Goal: Obtain resource: Obtain resource

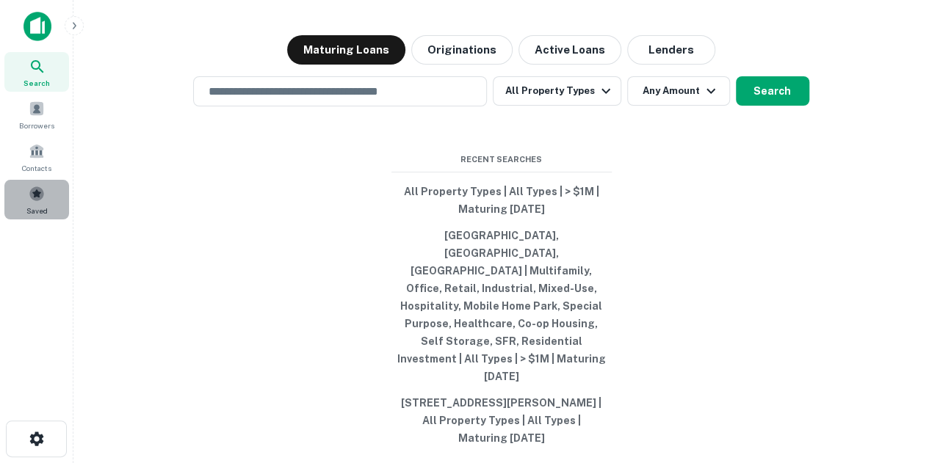
click at [57, 218] on div "Saved" at bounding box center [36, 200] width 65 height 40
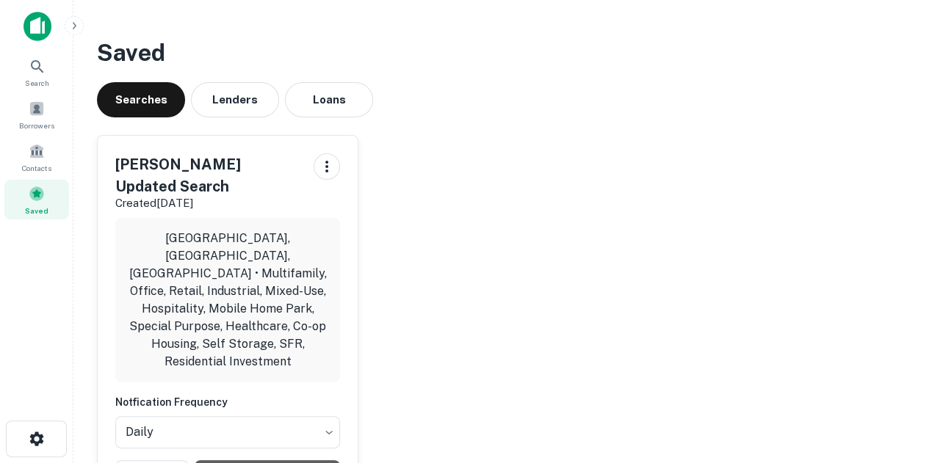
click at [305, 400] on div "[PERSON_NAME] Updated Search Created [DATE] [GEOGRAPHIC_DATA], [GEOGRAPHIC_DATA…" at bounding box center [228, 320] width 260 height 369
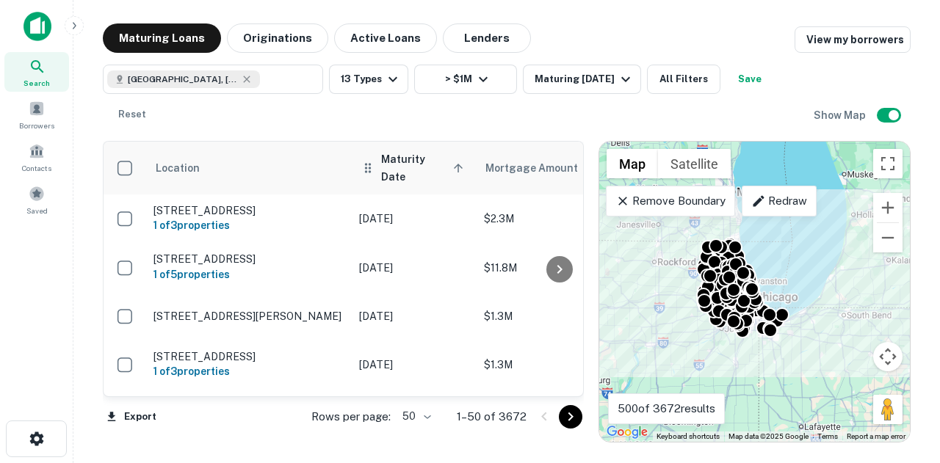
click at [407, 172] on th "Maturity Date sorted ascending" at bounding box center [414, 168] width 125 height 53
click at [420, 169] on span "Maturity Date sorted ascending" at bounding box center [424, 167] width 87 height 35
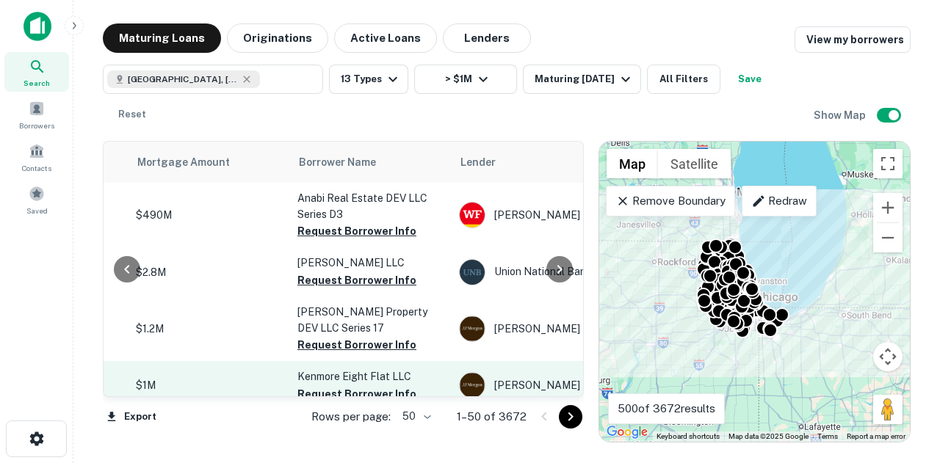
scroll to position [0, 318]
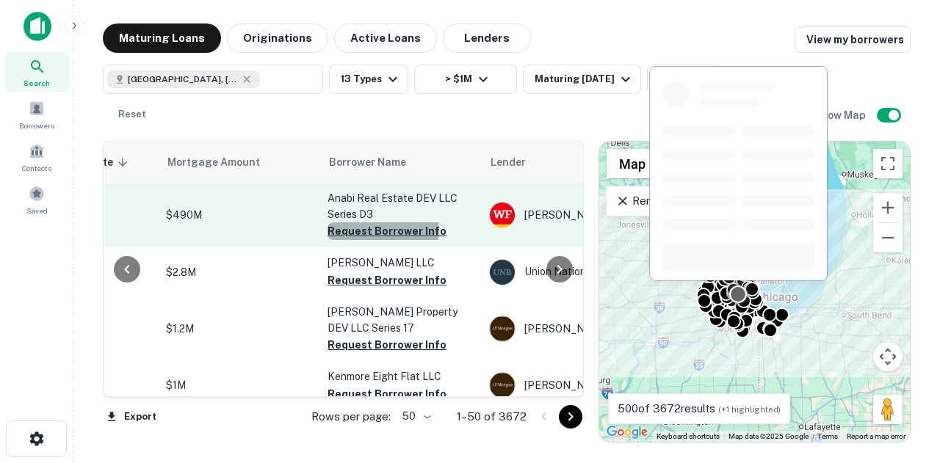
click at [377, 231] on button "Request Borrower Info" at bounding box center [386, 231] width 119 height 18
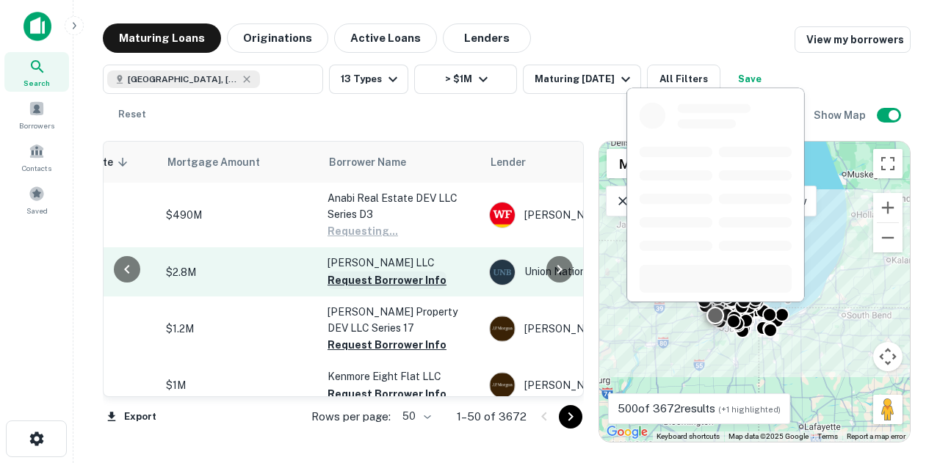
click at [367, 277] on button "Request Borrower Info" at bounding box center [386, 281] width 119 height 18
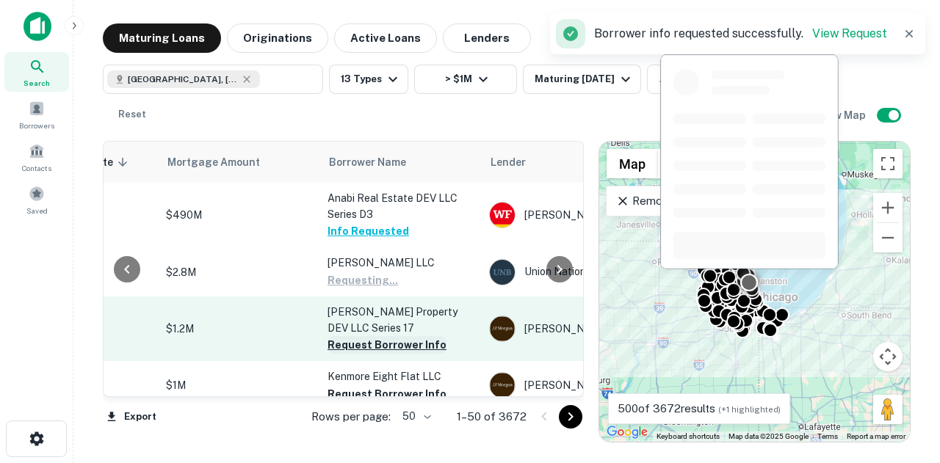
click at [374, 353] on button "Request Borrower Info" at bounding box center [386, 345] width 119 height 18
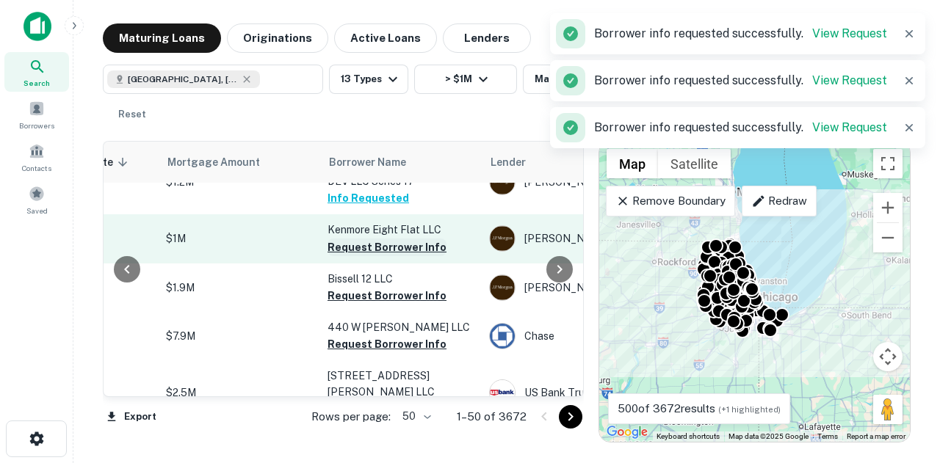
scroll to position [73, 318]
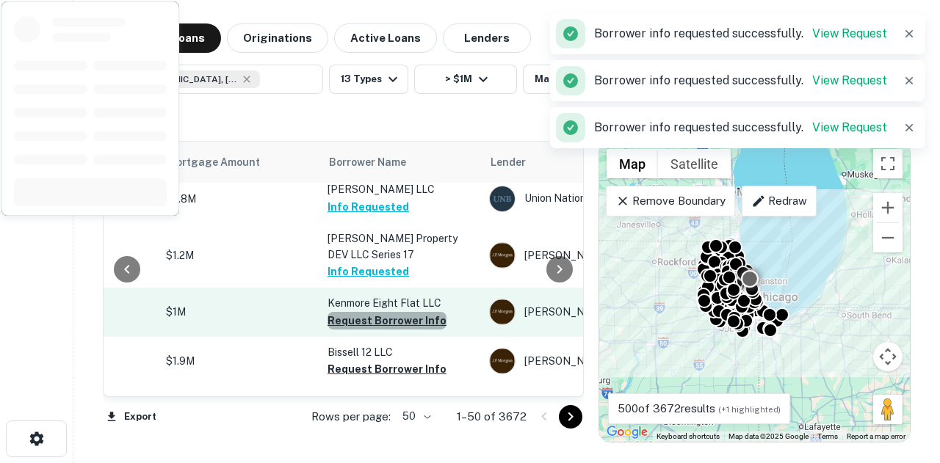
click at [393, 313] on button "Request Borrower Info" at bounding box center [386, 321] width 119 height 18
click at [378, 367] on button "Request Borrower Info" at bounding box center [386, 369] width 119 height 18
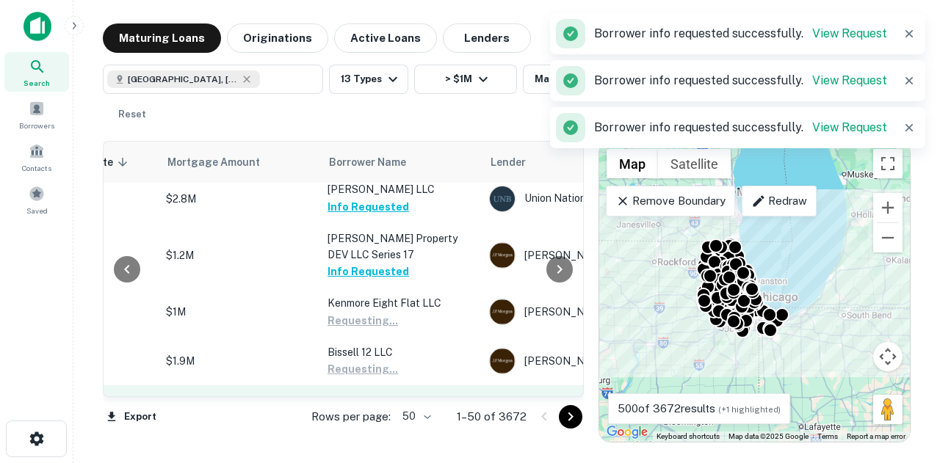
scroll to position [147, 318]
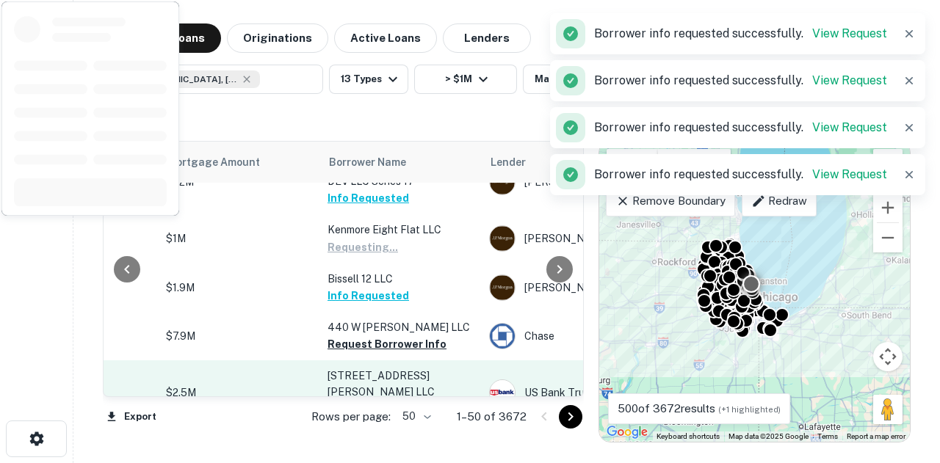
click at [374, 360] on td "2057 59 N Leclaire AVE LLC Request Borrower Info" at bounding box center [401, 392] width 162 height 65
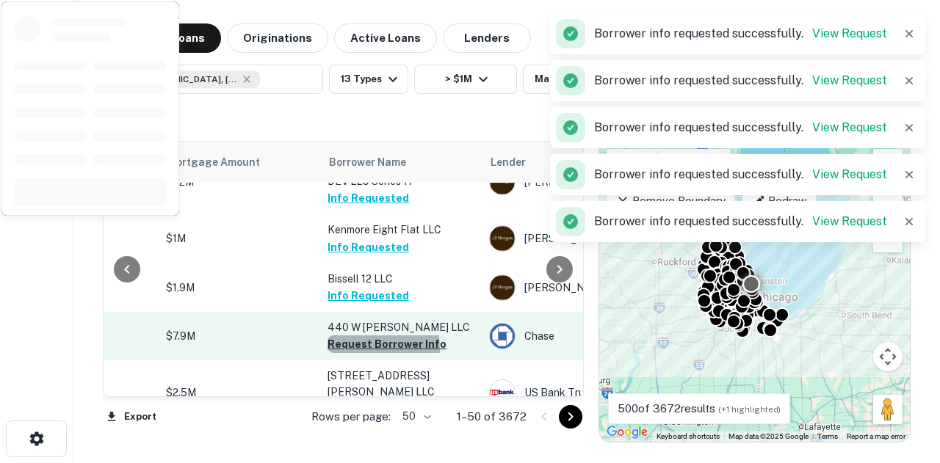
click at [372, 349] on button "Request Borrower Info" at bounding box center [386, 344] width 119 height 18
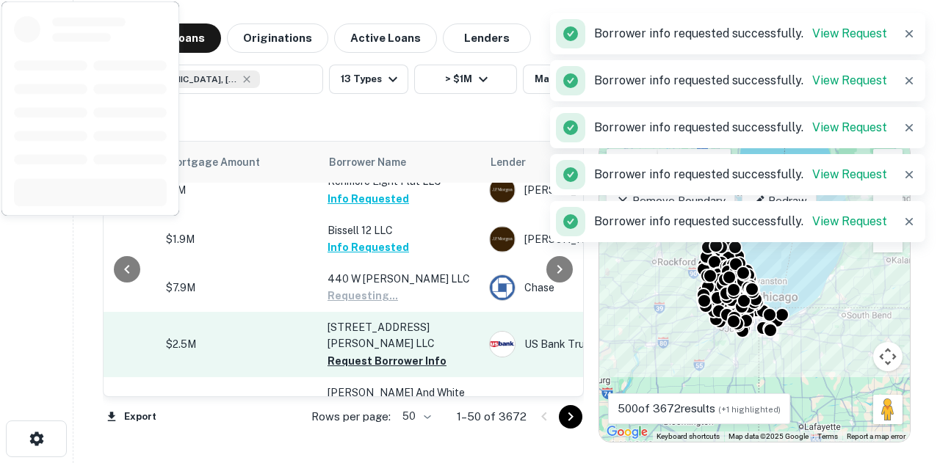
scroll to position [220, 318]
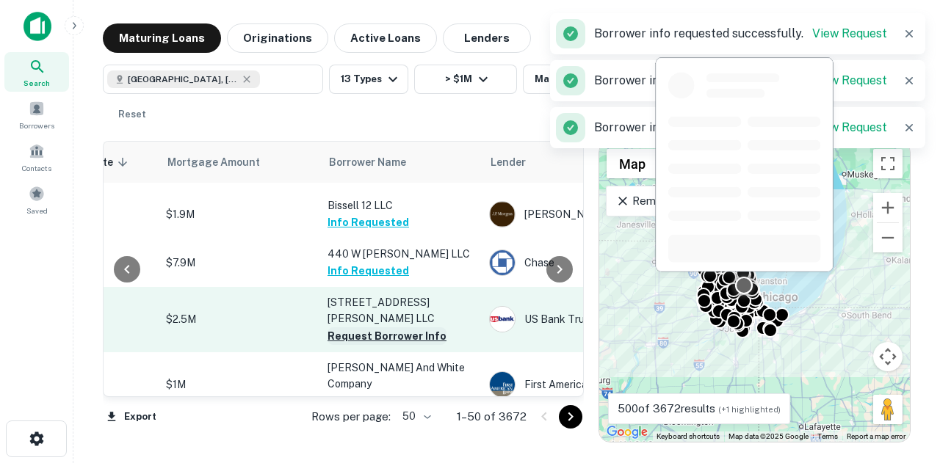
click at [386, 327] on button "Request Borrower Info" at bounding box center [386, 336] width 119 height 18
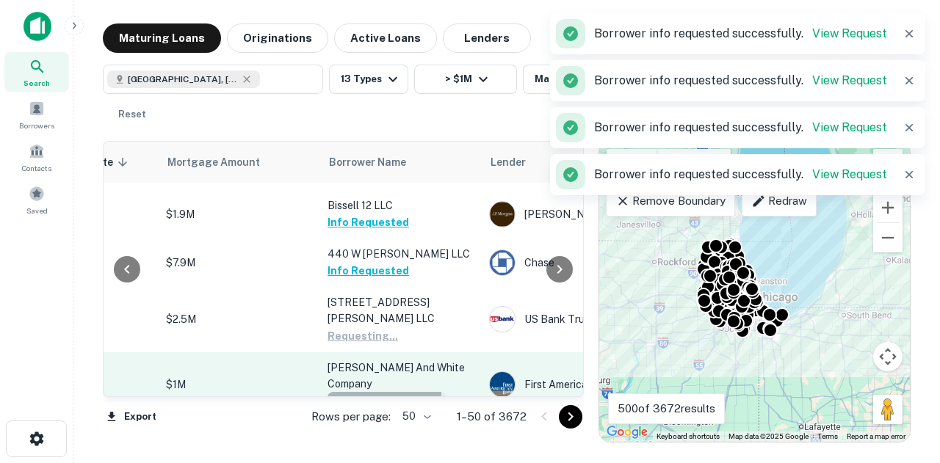
click at [380, 392] on button "Request Borrower Info" at bounding box center [386, 401] width 119 height 18
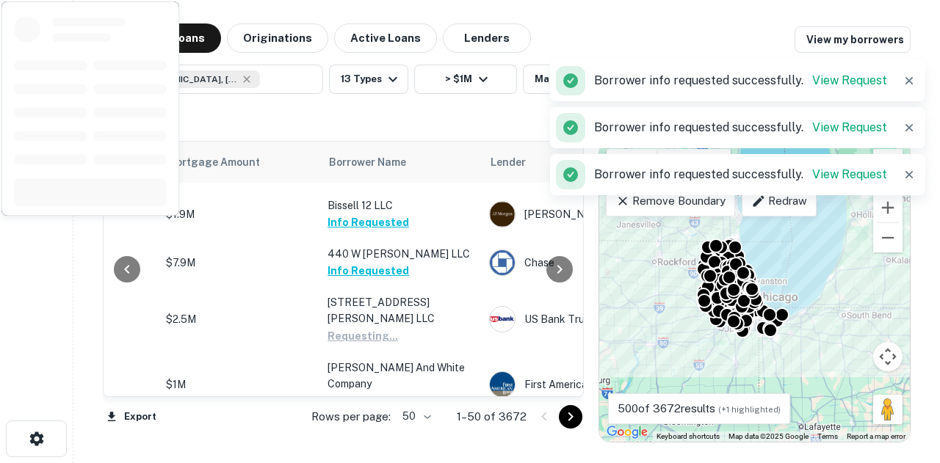
scroll to position [367, 318]
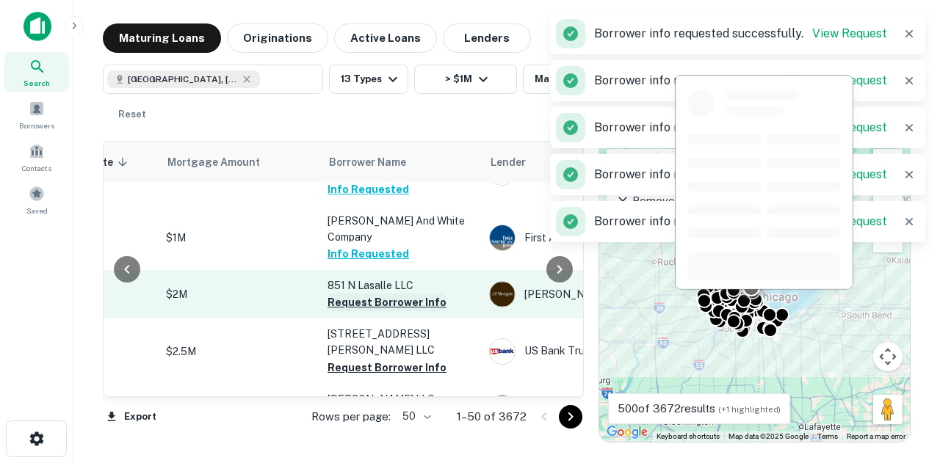
click at [396, 294] on button "Request Borrower Info" at bounding box center [386, 303] width 119 height 18
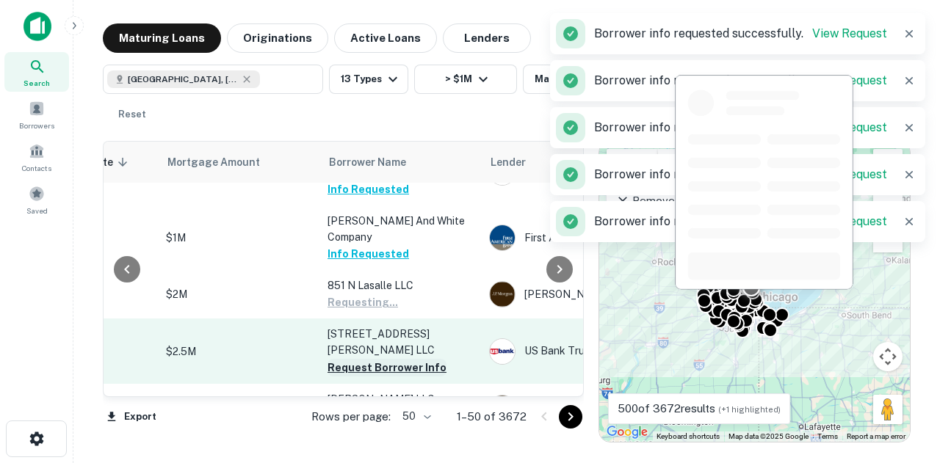
click at [385, 359] on button "Request Borrower Info" at bounding box center [386, 368] width 119 height 18
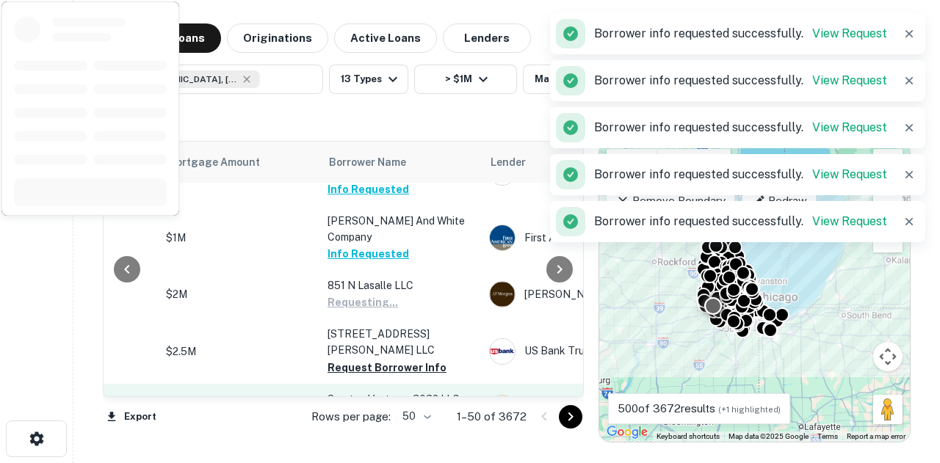
click at [366, 407] on button "Request Borrower Info" at bounding box center [386, 416] width 119 height 18
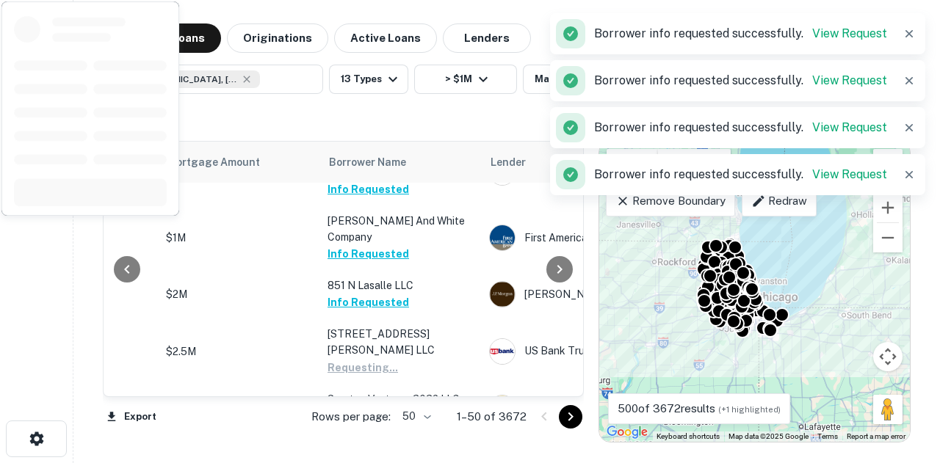
scroll to position [514, 318]
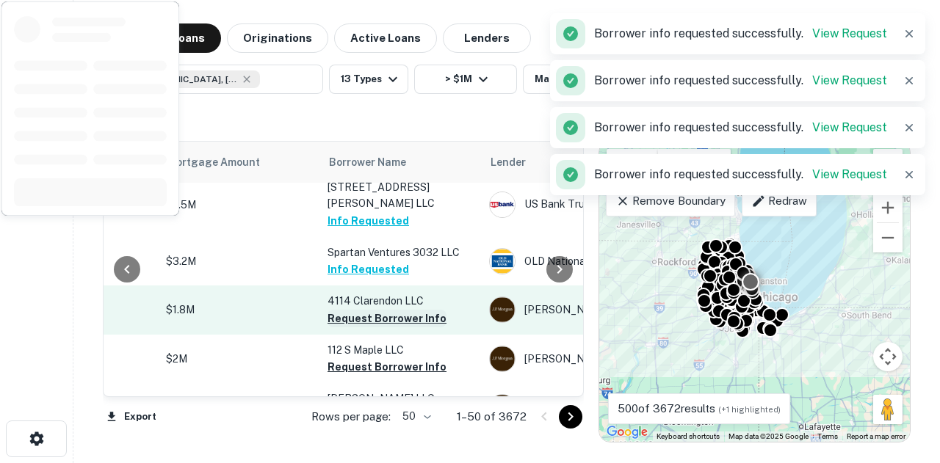
click at [399, 310] on button "Request Borrower Info" at bounding box center [386, 319] width 119 height 18
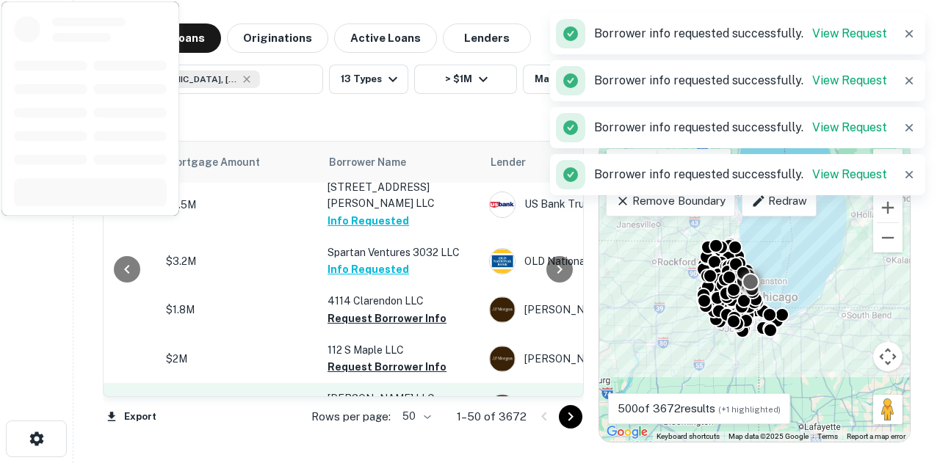
click at [399, 358] on button "Request Borrower Info" at bounding box center [386, 367] width 119 height 18
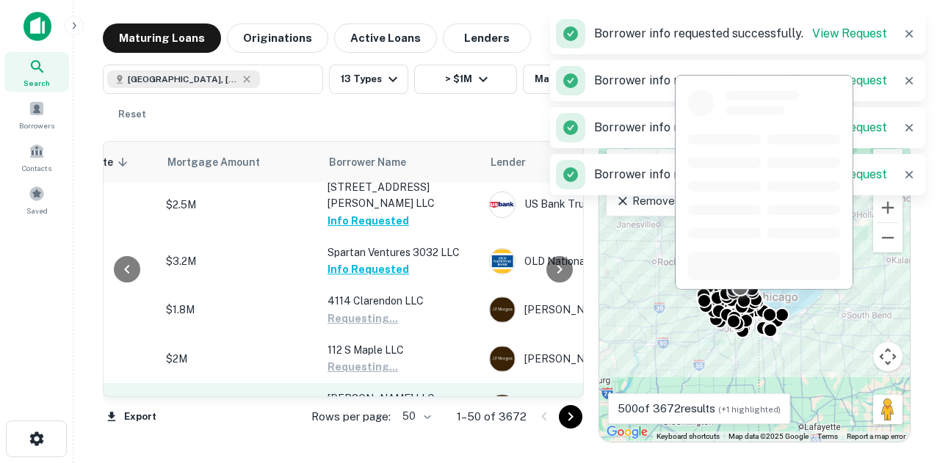
click at [399, 407] on button "Request Borrower Info" at bounding box center [386, 416] width 119 height 18
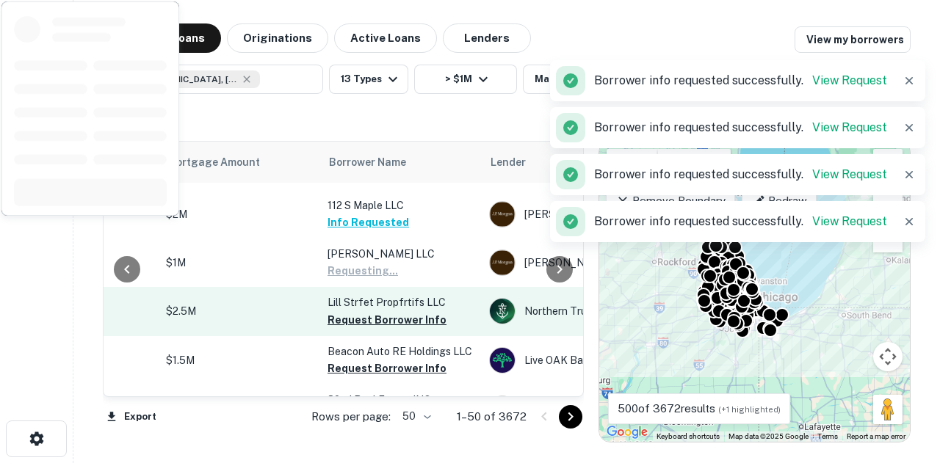
scroll to position [661, 318]
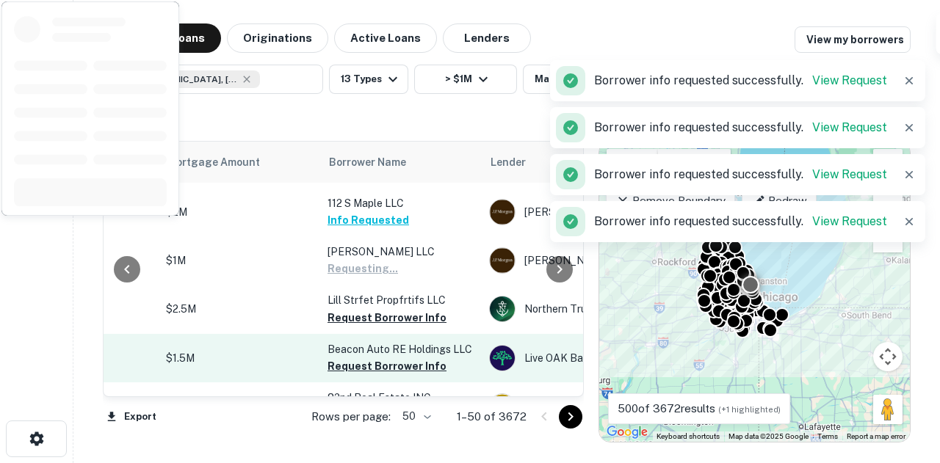
click at [367, 309] on button "Request Borrower Info" at bounding box center [386, 318] width 119 height 18
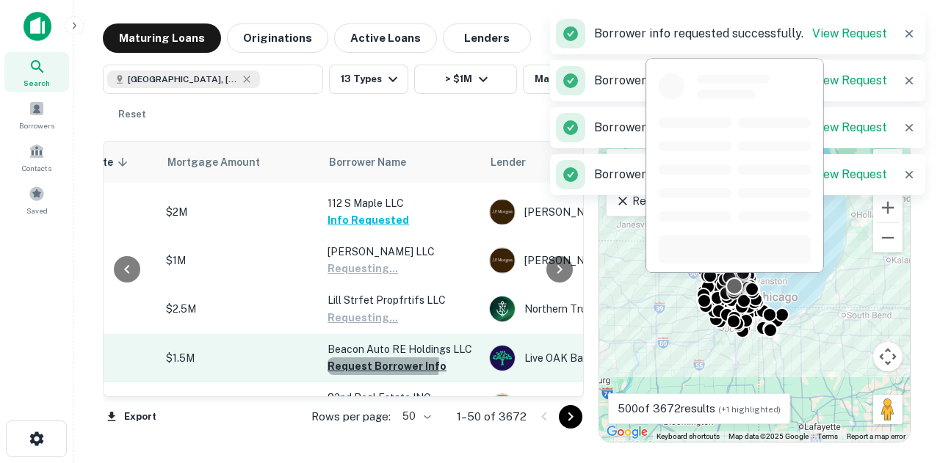
click at [380, 358] on button "Request Borrower Info" at bounding box center [386, 367] width 119 height 18
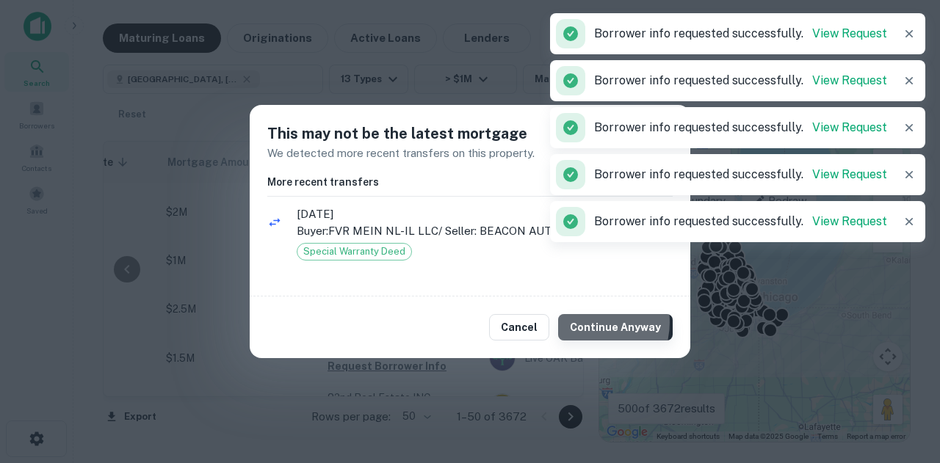
click at [596, 324] on button "Continue Anyway" at bounding box center [615, 327] width 115 height 26
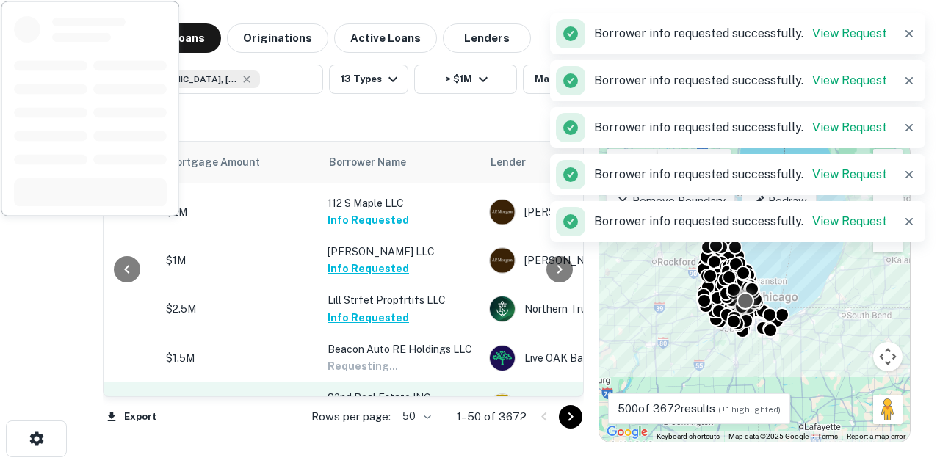
click at [405, 382] on td "82nd Real Estate INC Request Borrower Info" at bounding box center [401, 406] width 162 height 48
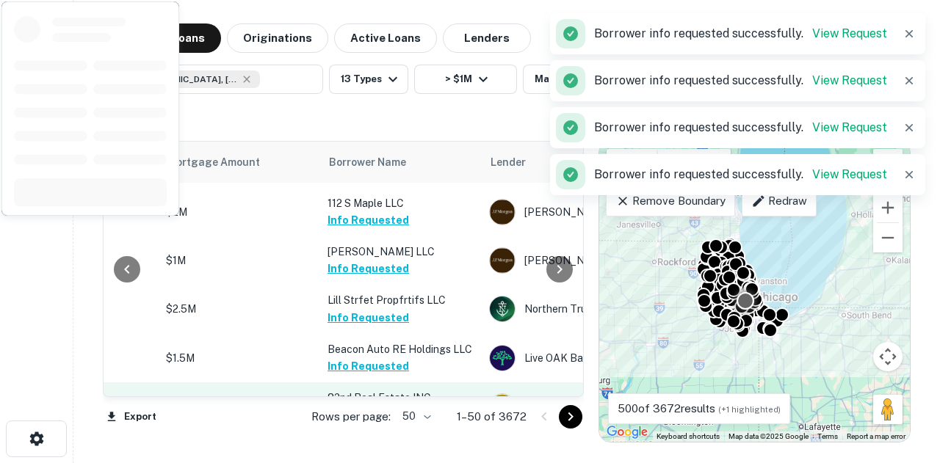
click at [410, 406] on button "Request Borrower Info" at bounding box center [386, 415] width 119 height 18
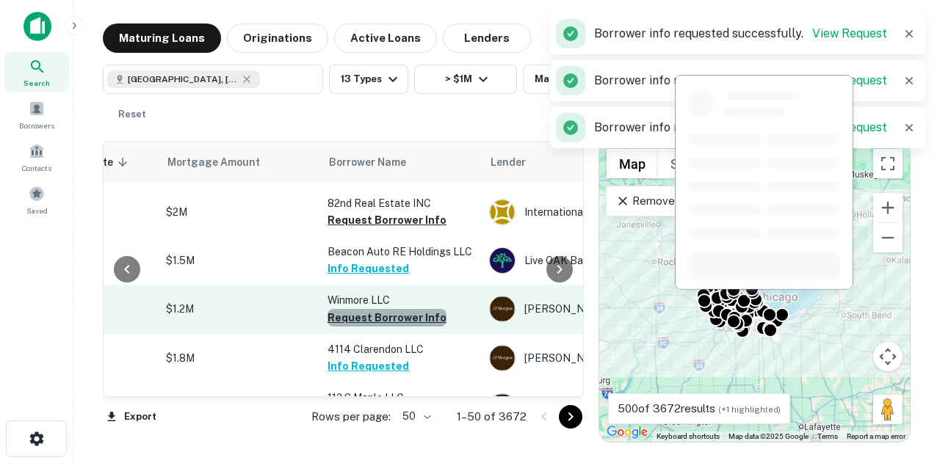
click at [400, 309] on button "Request Borrower Info" at bounding box center [386, 318] width 119 height 18
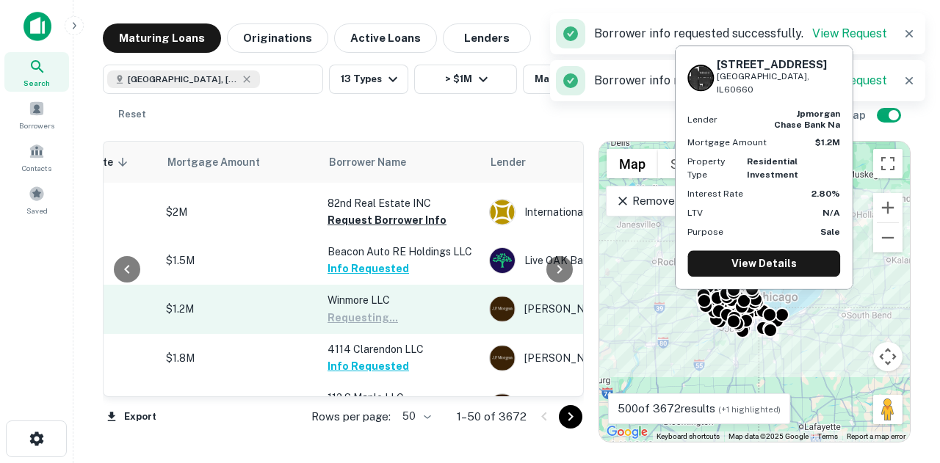
scroll to position [587, 318]
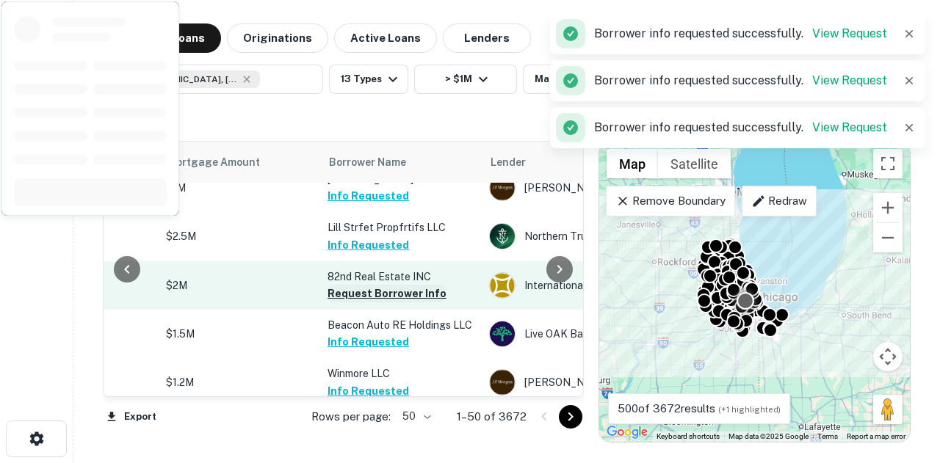
click at [430, 285] on button "Request Borrower Info" at bounding box center [386, 294] width 119 height 18
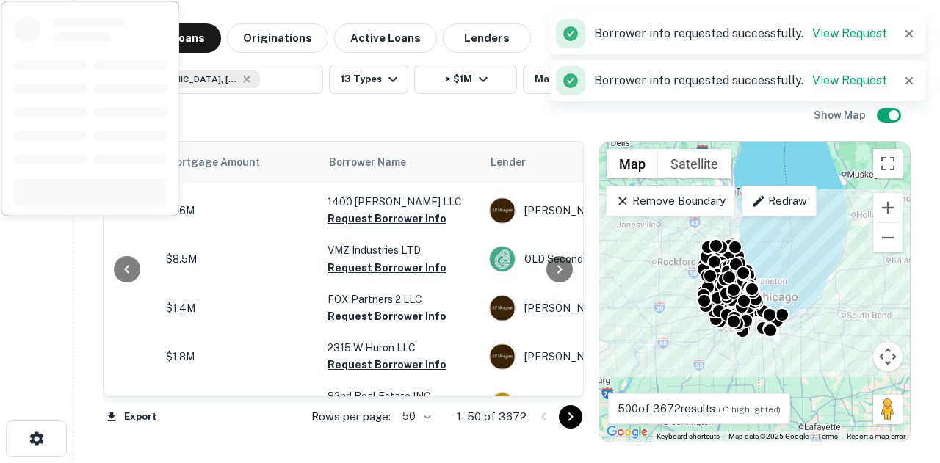
scroll to position [881, 318]
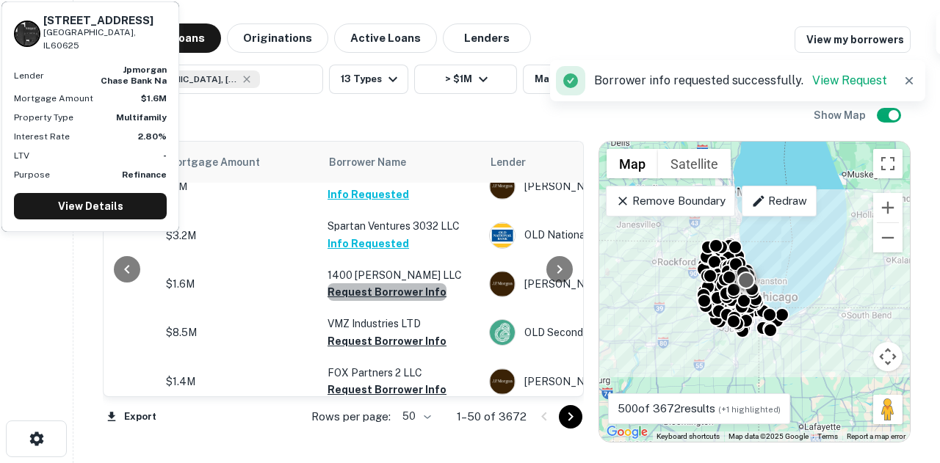
click at [430, 283] on button "Request Borrower Info" at bounding box center [386, 292] width 119 height 18
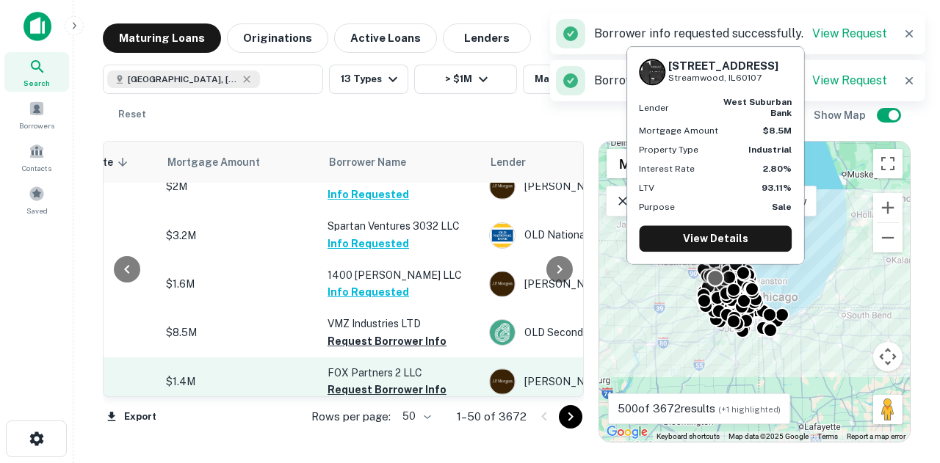
click at [410, 333] on button "Request Borrower Info" at bounding box center [386, 342] width 119 height 18
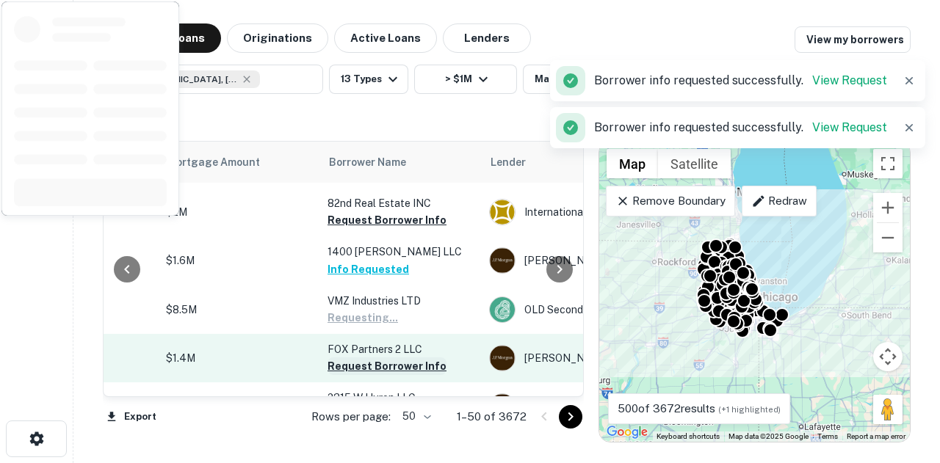
scroll to position [954, 318]
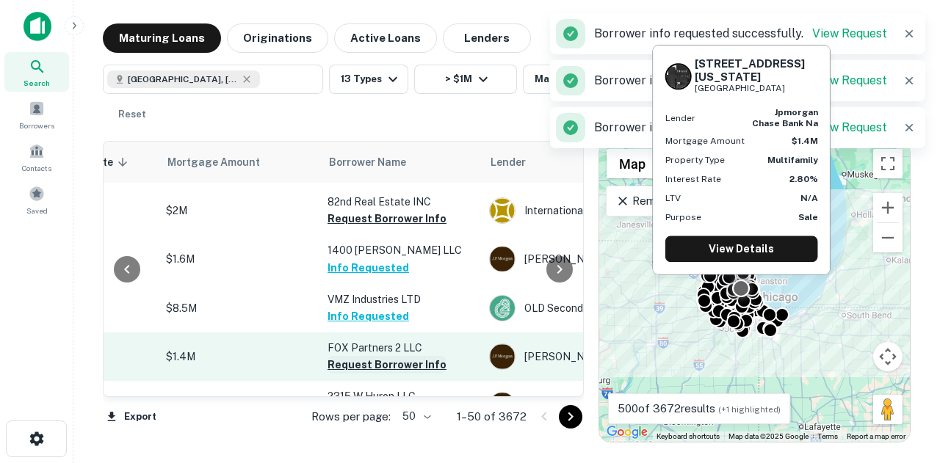
click at [386, 356] on button "Request Borrower Info" at bounding box center [386, 365] width 119 height 18
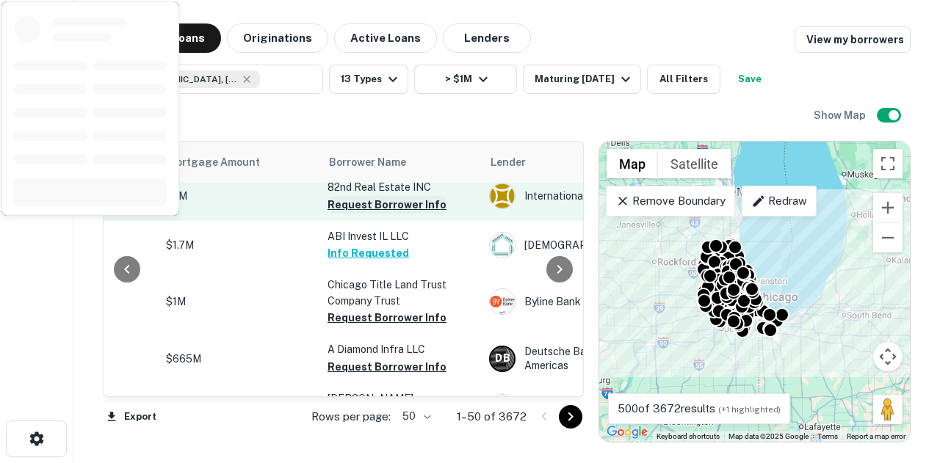
scroll to position [1028, 318]
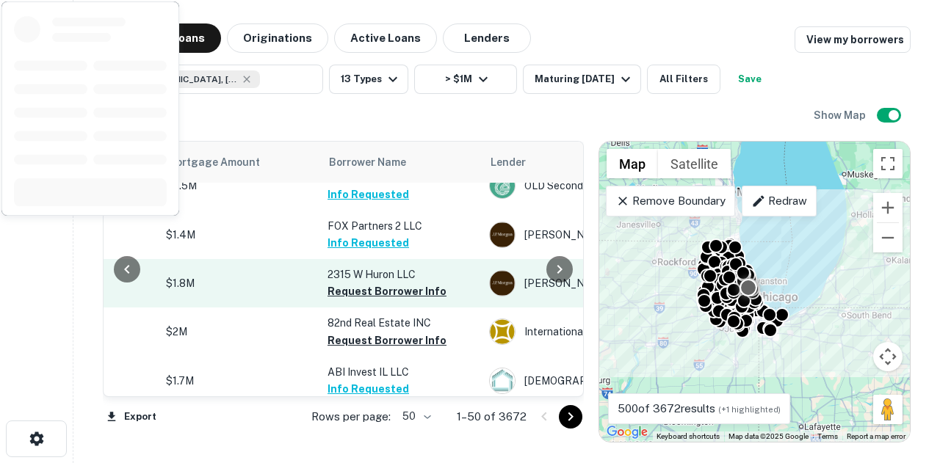
click at [410, 283] on button "Request Borrower Info" at bounding box center [386, 292] width 119 height 18
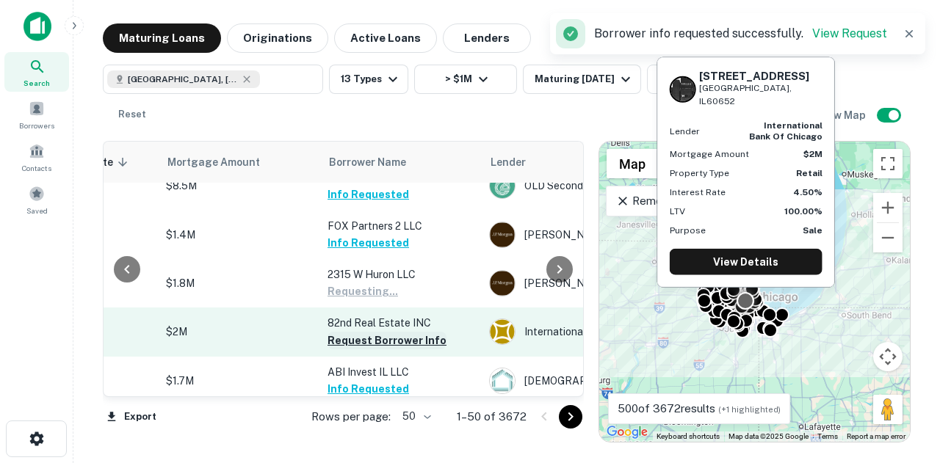
click at [407, 332] on button "Request Borrower Info" at bounding box center [386, 341] width 119 height 18
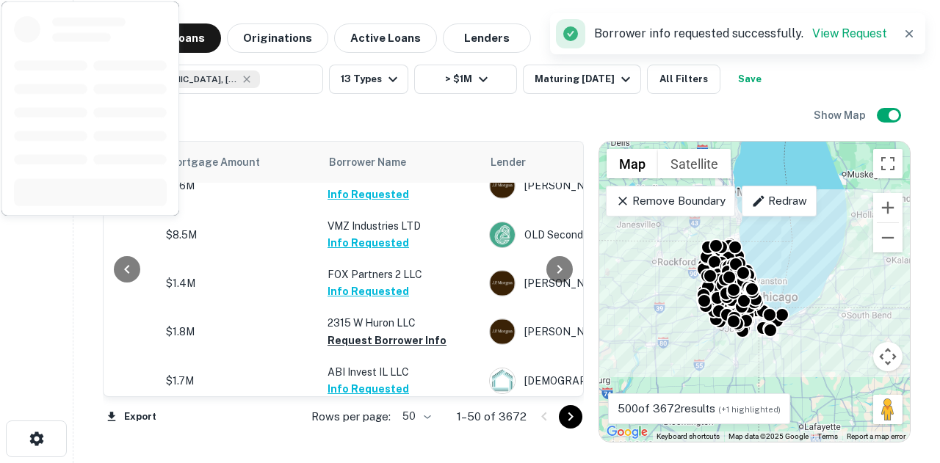
scroll to position [1175, 318]
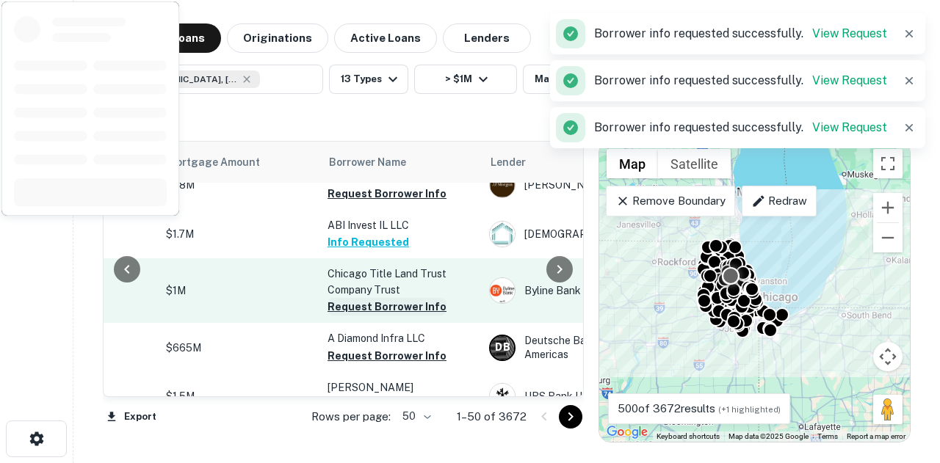
click at [413, 298] on button "Request Borrower Info" at bounding box center [386, 307] width 119 height 18
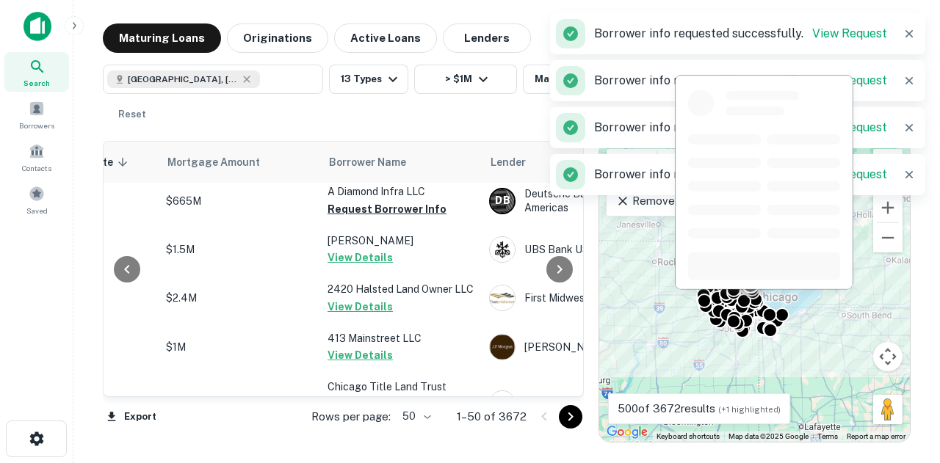
click at [432, 281] on p "2420 Halsted Land Owner LLC" at bounding box center [400, 289] width 147 height 16
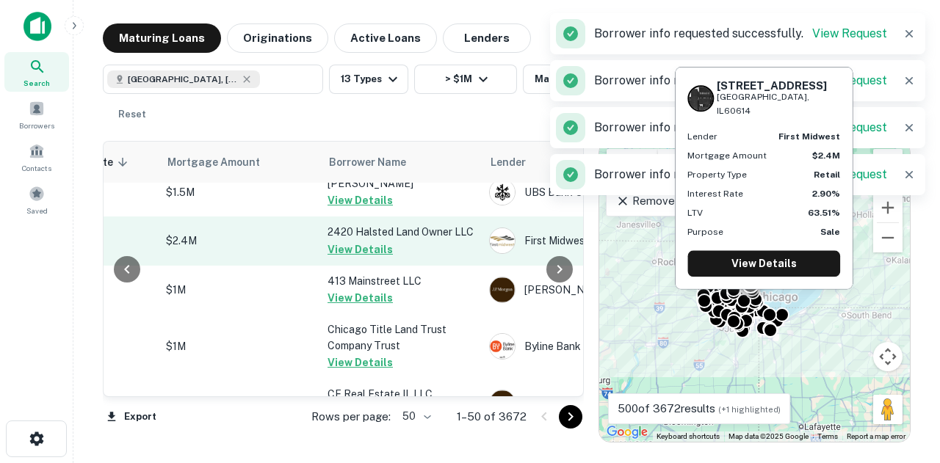
scroll to position [1468, 318]
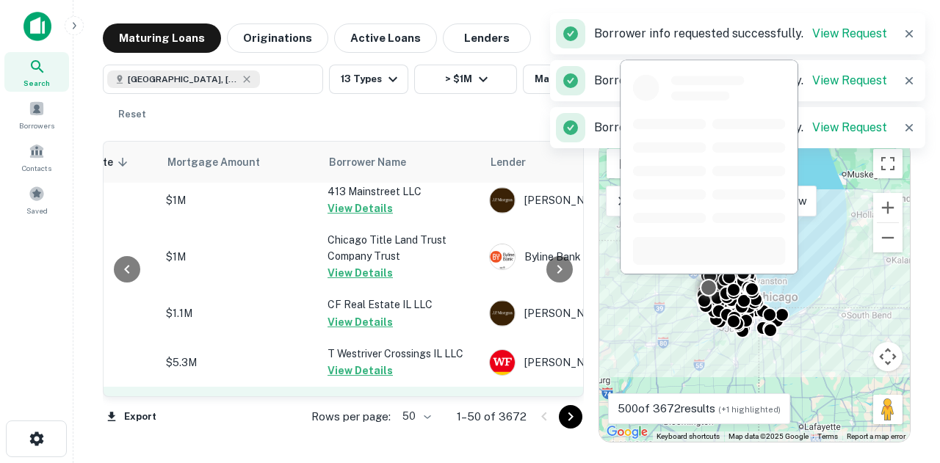
click at [374, 399] on p "Tartan LLC" at bounding box center [400, 407] width 147 height 16
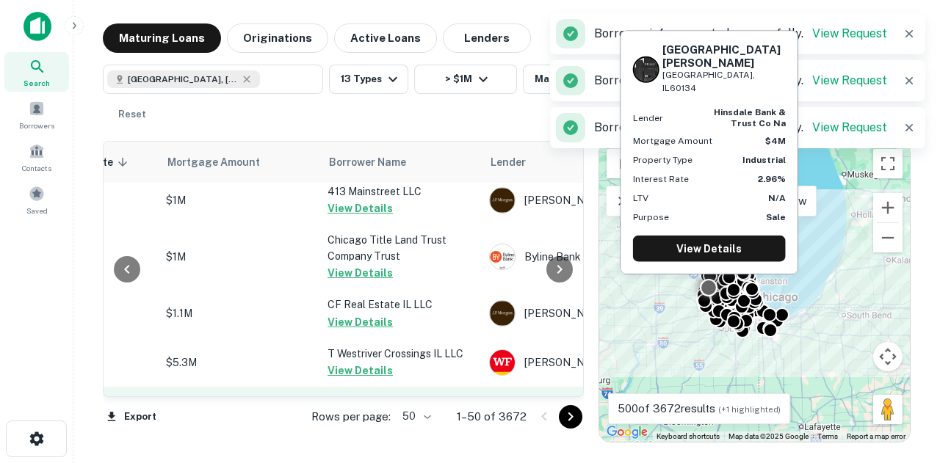
click at [374, 387] on td "Tartan LLC Request Borrower Info" at bounding box center [401, 415] width 162 height 57
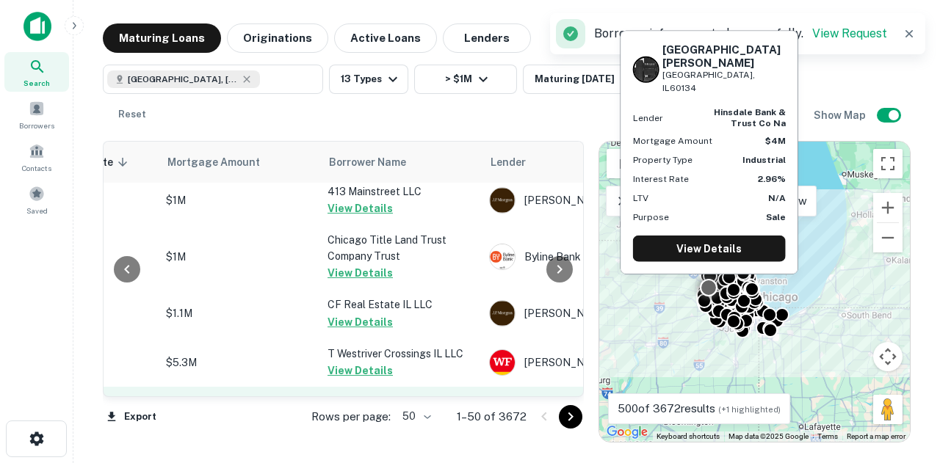
click at [374, 415] on button "Request Borrower Info" at bounding box center [386, 424] width 119 height 18
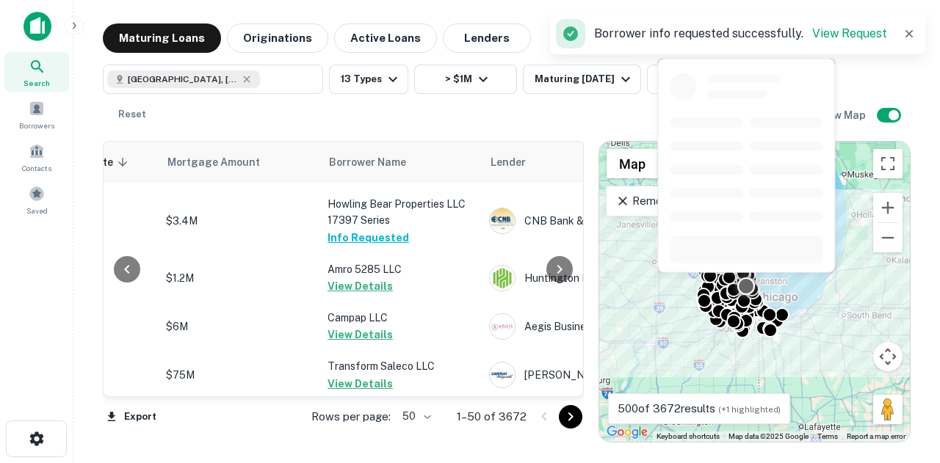
scroll to position [2355, 318]
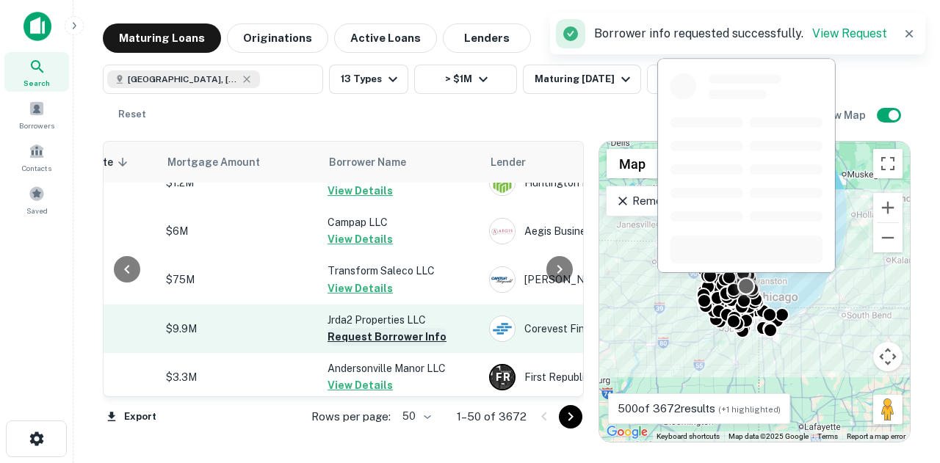
click at [373, 328] on button "Request Borrower Info" at bounding box center [386, 337] width 119 height 18
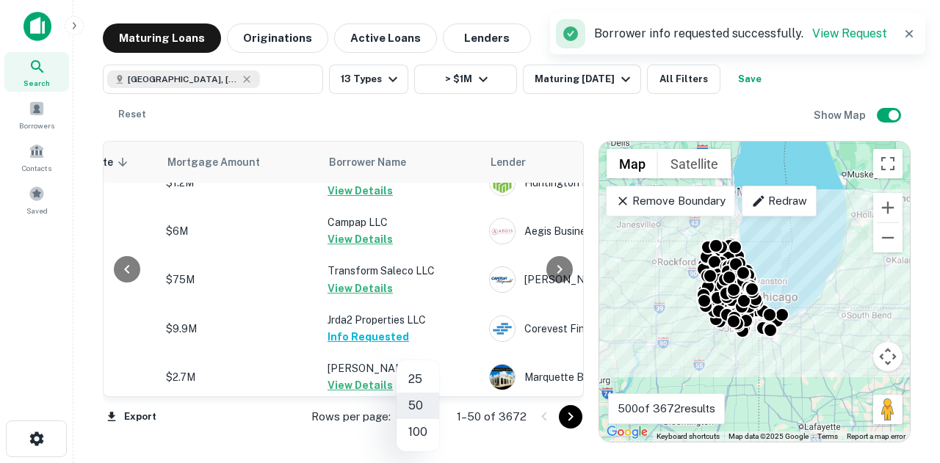
click at [436, 416] on body "Search Borrowers Contacts Saved Maturing Loans Originations Active Loans Lender…" at bounding box center [470, 231] width 940 height 463
click at [433, 428] on li "100" at bounding box center [417, 432] width 43 height 26
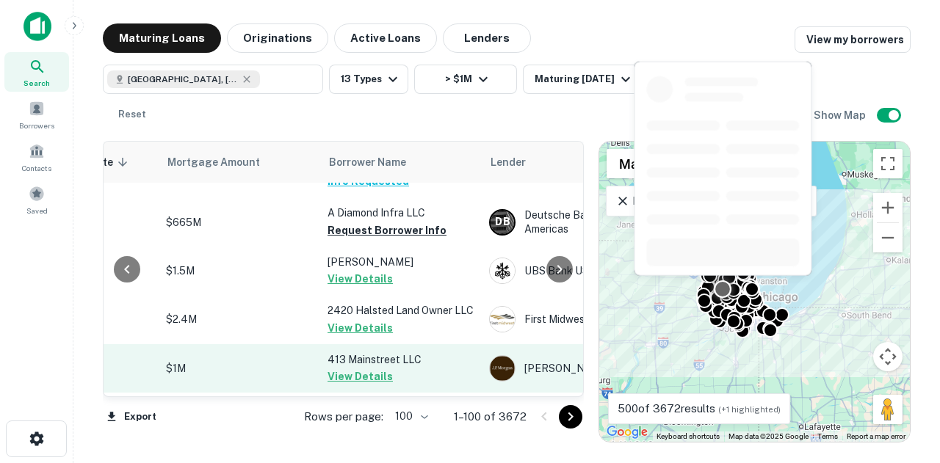
scroll to position [1248, 318]
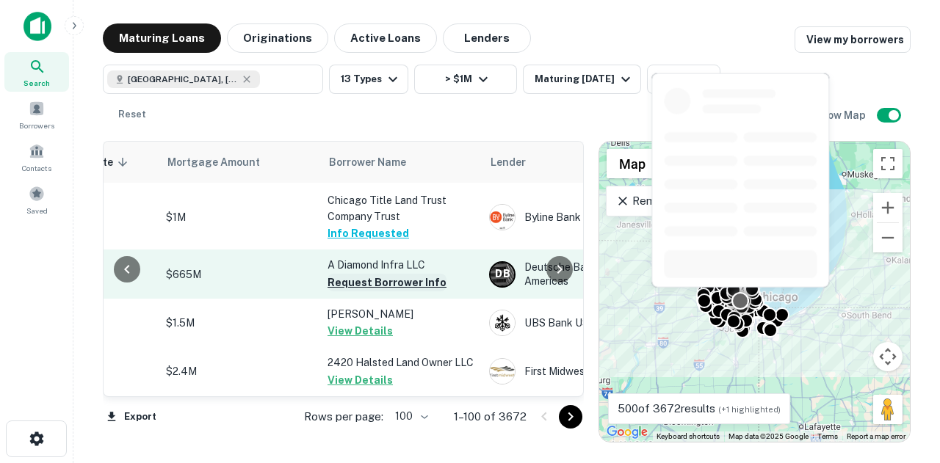
click at [420, 274] on button "Request Borrower Info" at bounding box center [386, 283] width 119 height 18
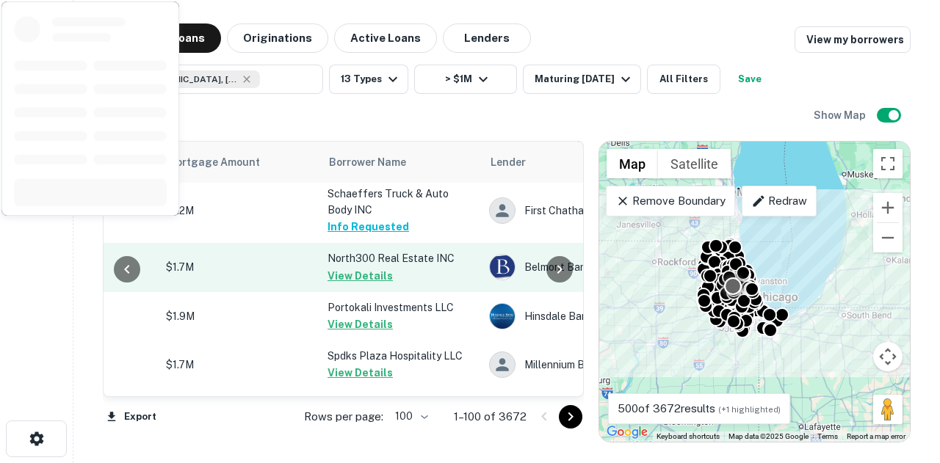
scroll to position [5065, 318]
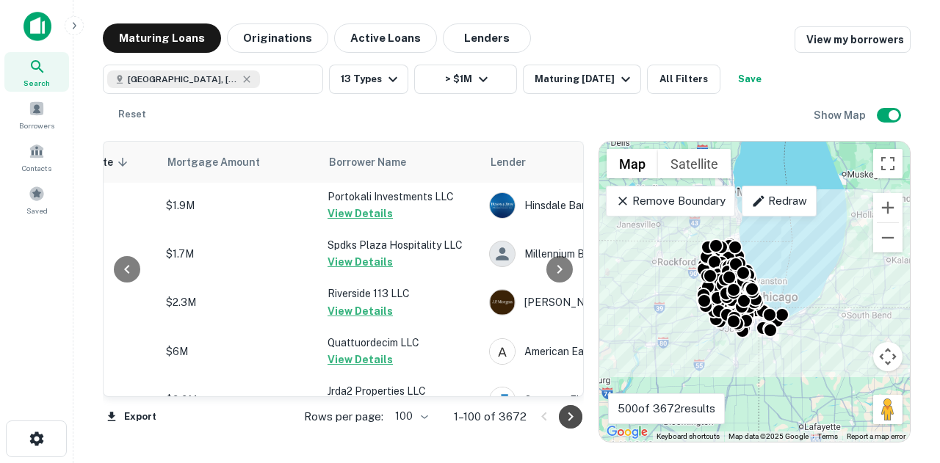
click at [562, 415] on icon "Go to next page" at bounding box center [571, 417] width 18 height 18
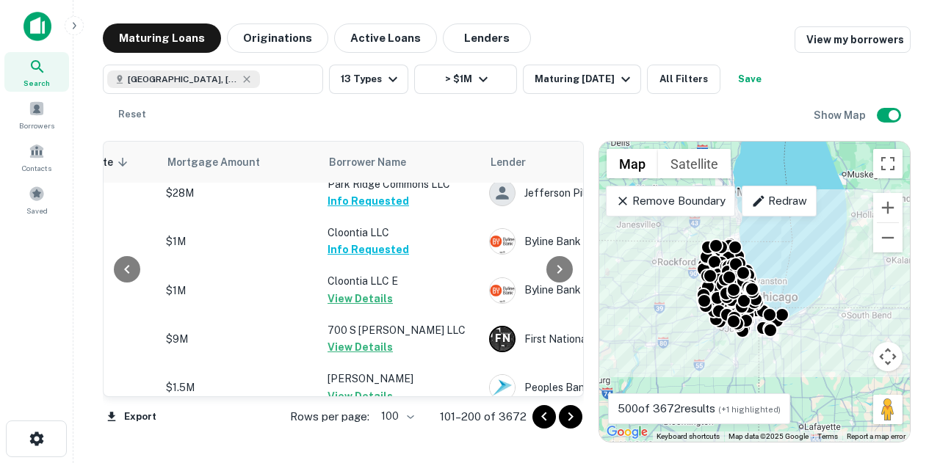
scroll to position [2248, 318]
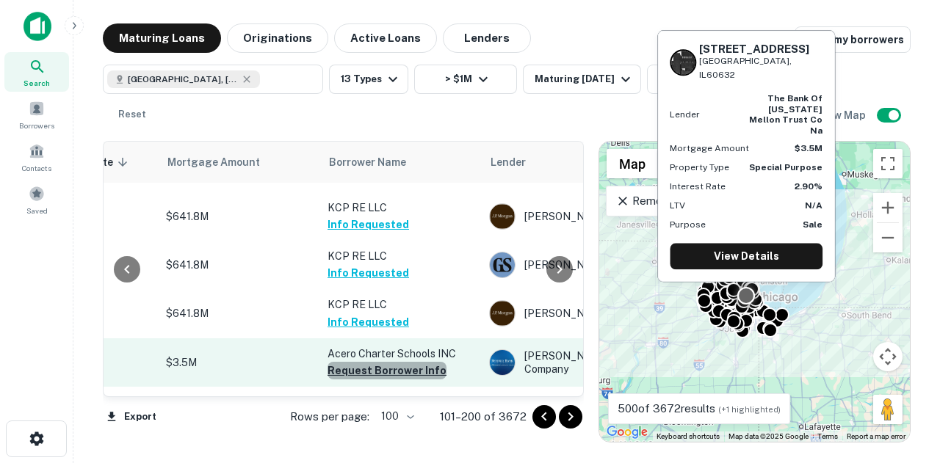
click at [402, 362] on button "Request Borrower Info" at bounding box center [386, 371] width 119 height 18
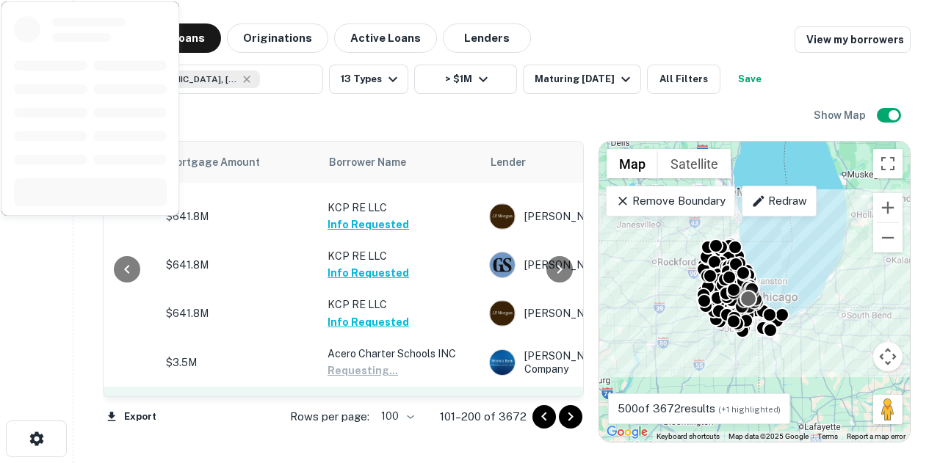
click at [387, 427] on button "Request Borrower Info" at bounding box center [386, 436] width 119 height 18
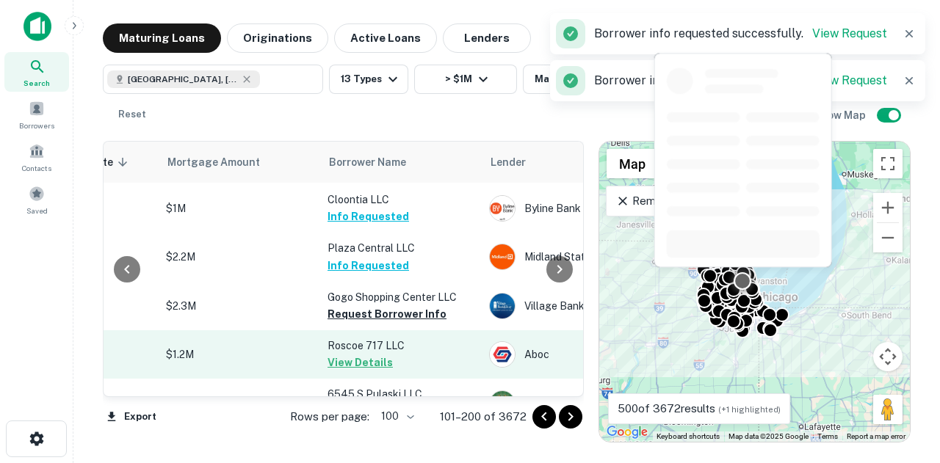
scroll to position [1147, 318]
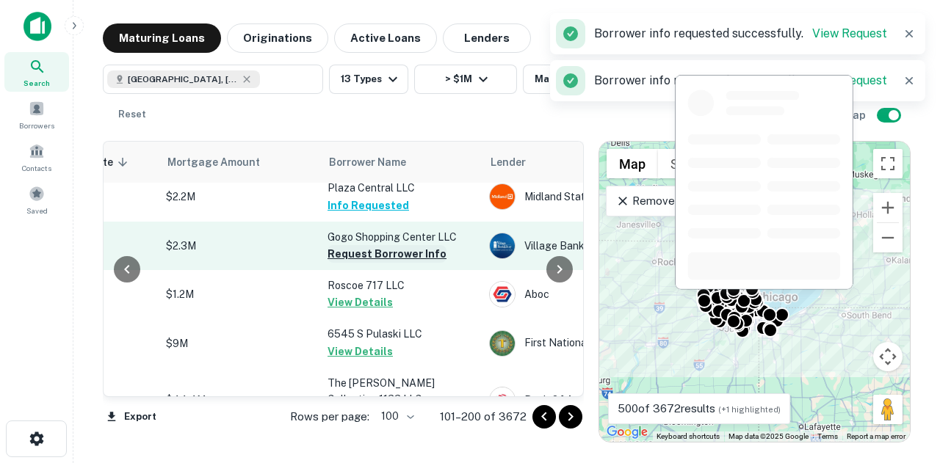
click at [415, 245] on button "Request Borrower Info" at bounding box center [386, 254] width 119 height 18
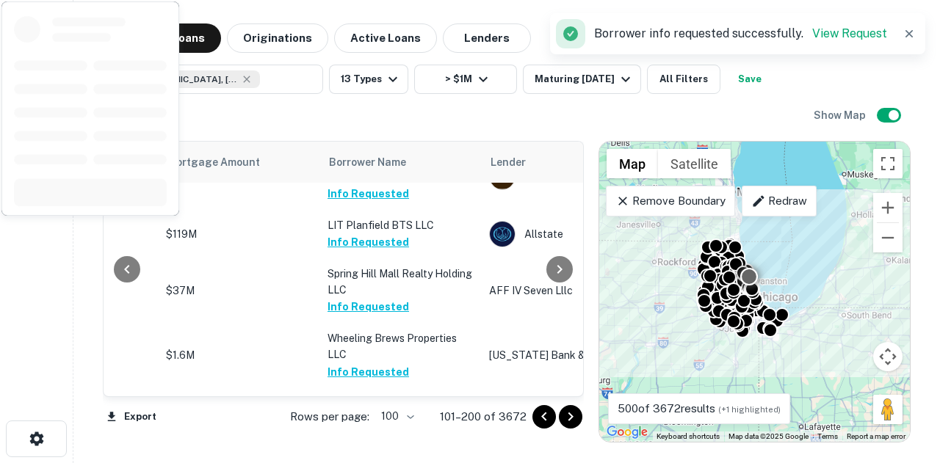
scroll to position [4914, 318]
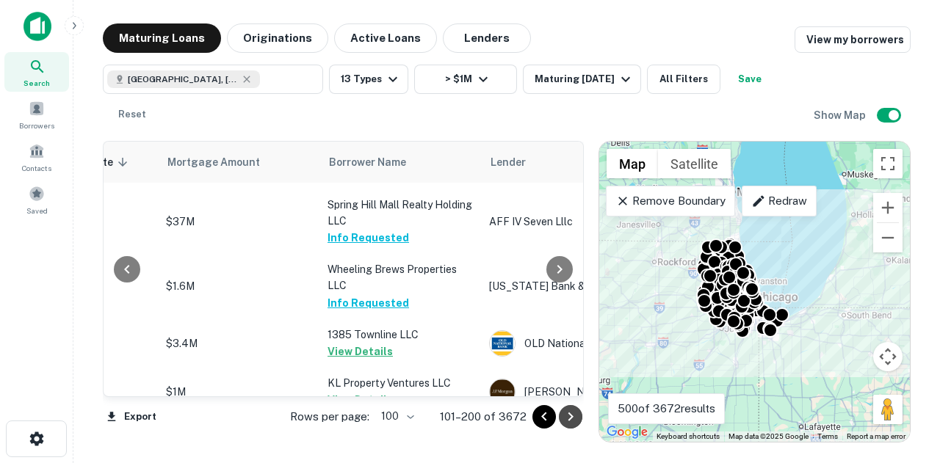
click at [565, 419] on icon "Go to next page" at bounding box center [571, 417] width 18 height 18
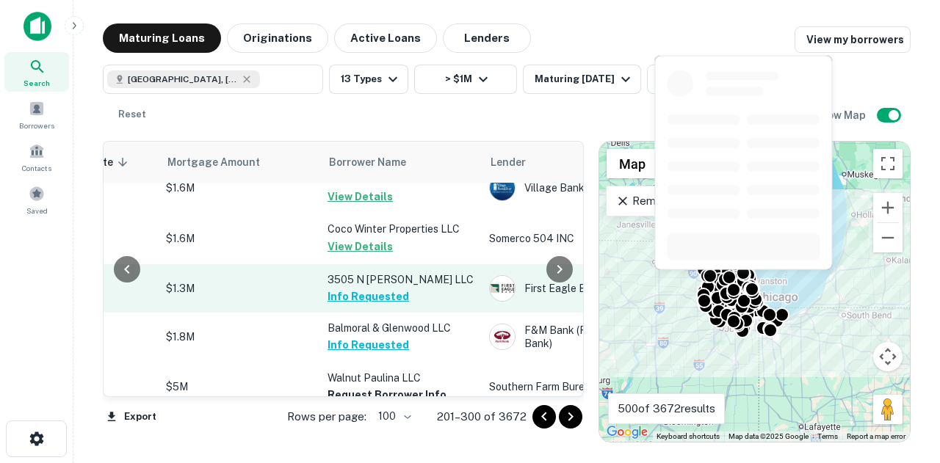
scroll to position [3239, 318]
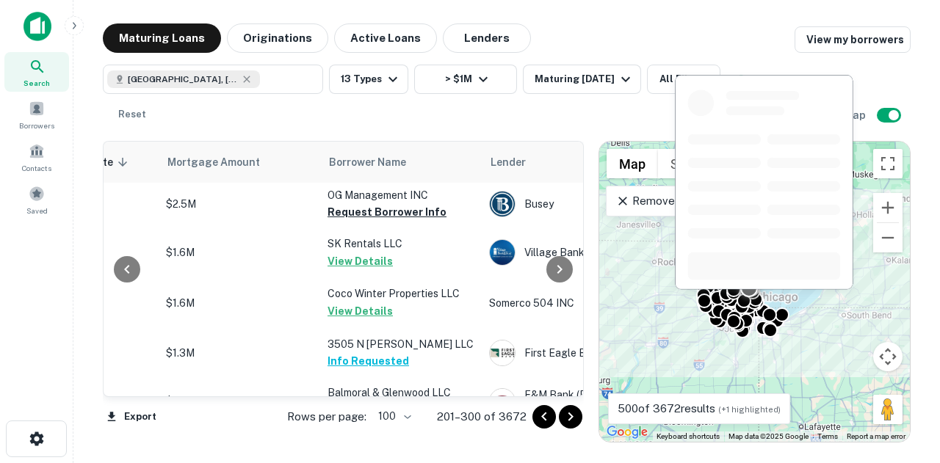
click at [352, 451] on button "Request Borrower Info" at bounding box center [386, 460] width 119 height 18
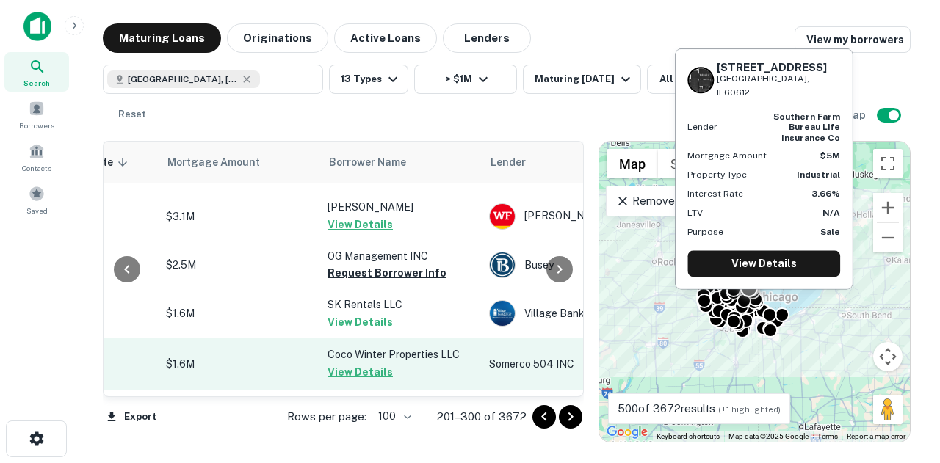
scroll to position [3092, 318]
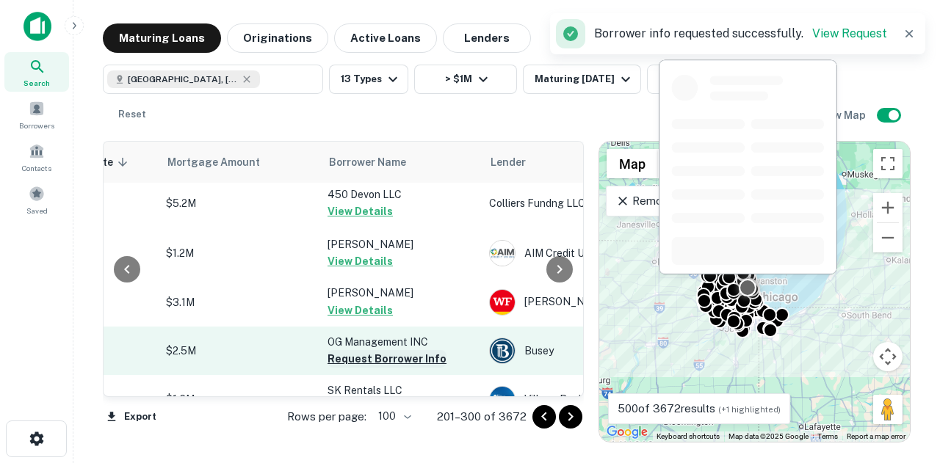
click at [384, 350] on button "Request Borrower Info" at bounding box center [386, 359] width 119 height 18
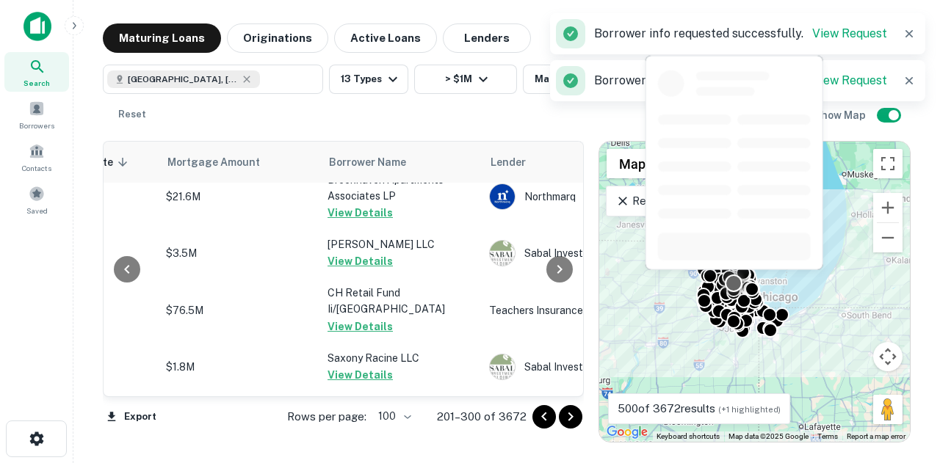
scroll to position [5081, 318]
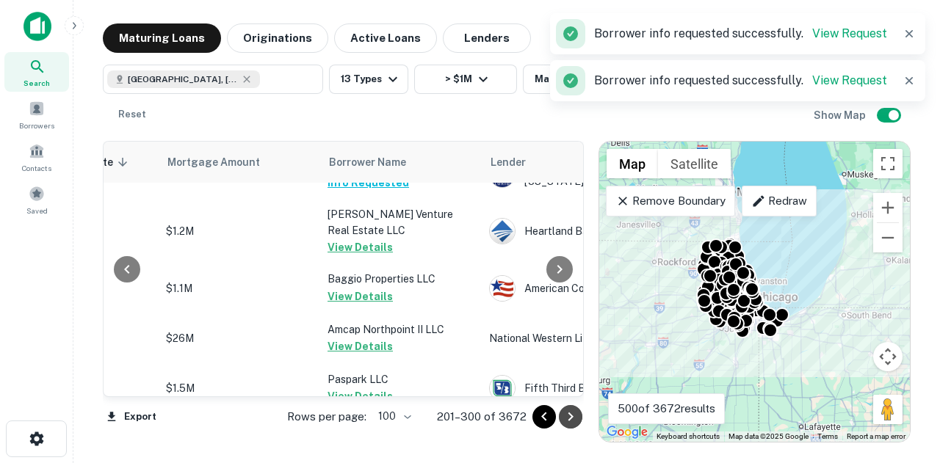
click at [579, 420] on button "Go to next page" at bounding box center [570, 416] width 23 height 23
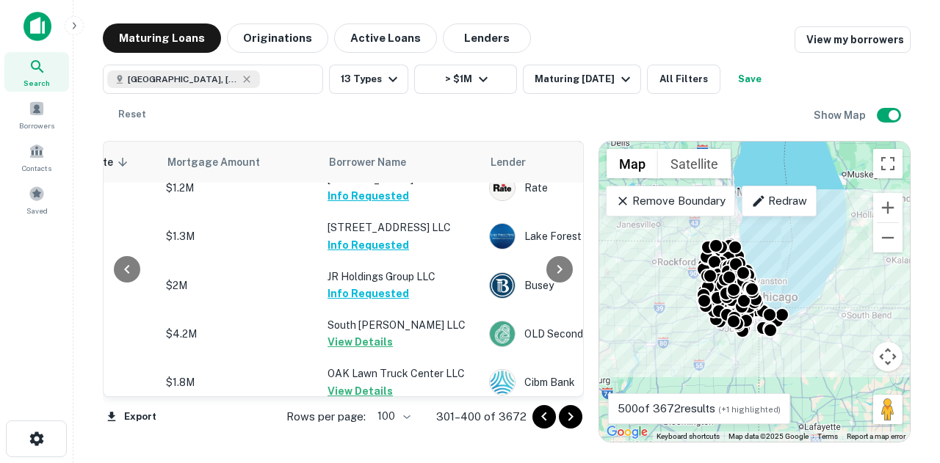
scroll to position [0, 318]
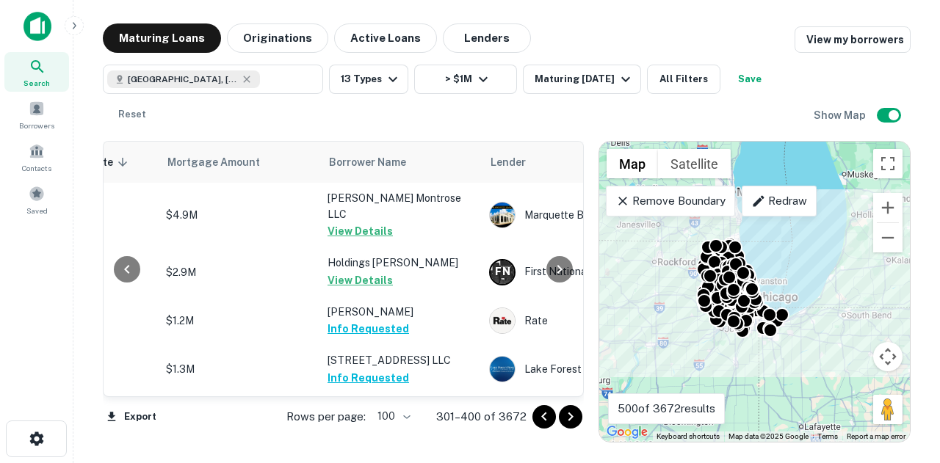
click at [570, 411] on icon "Go to next page" at bounding box center [571, 417] width 18 height 18
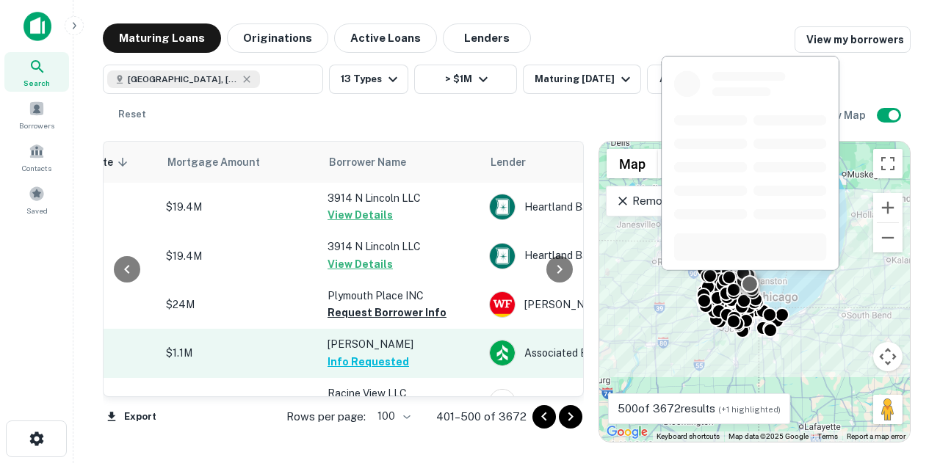
click at [410, 340] on td "Quinn Margaret Info Requested" at bounding box center [401, 353] width 162 height 48
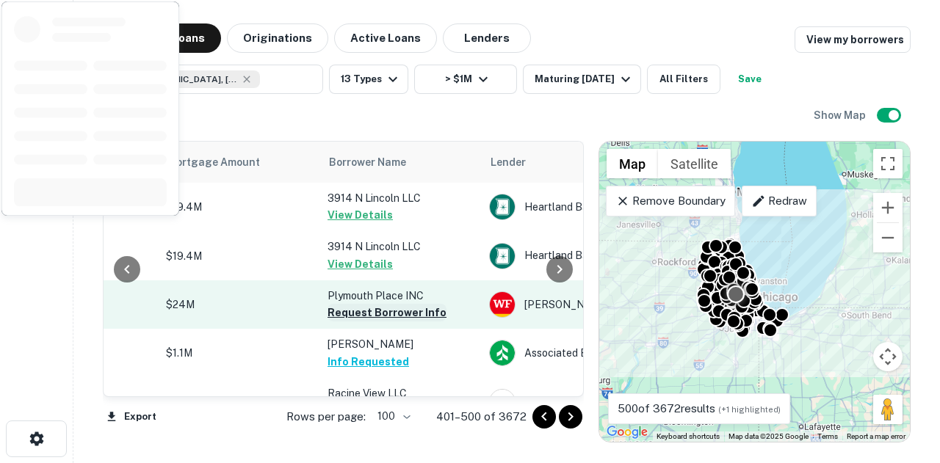
click at [410, 311] on button "Request Borrower Info" at bounding box center [386, 313] width 119 height 18
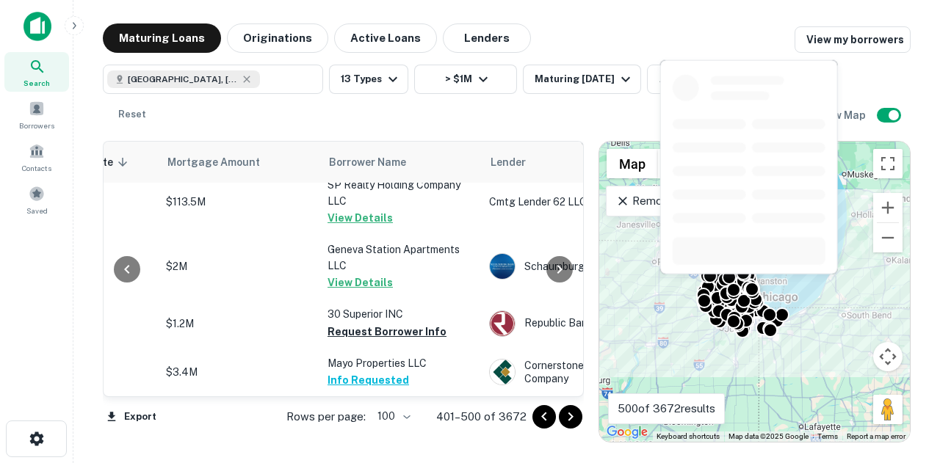
scroll to position [2569, 318]
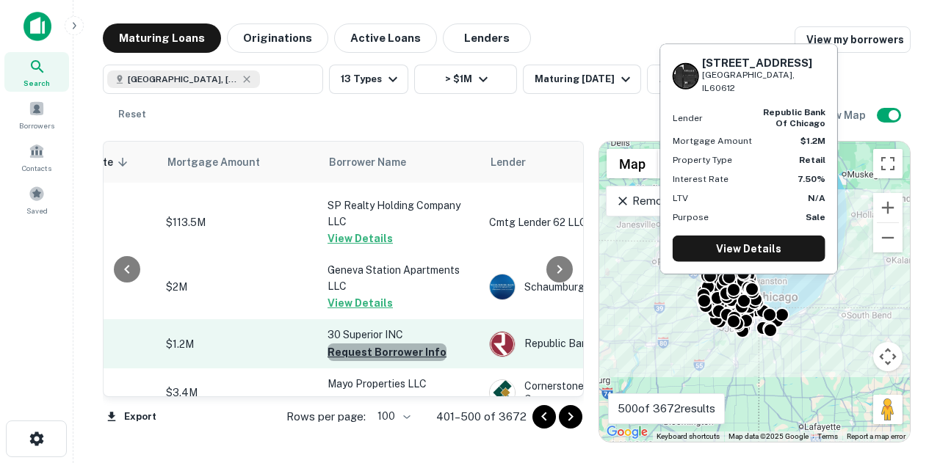
click at [398, 344] on button "Request Borrower Info" at bounding box center [386, 353] width 119 height 18
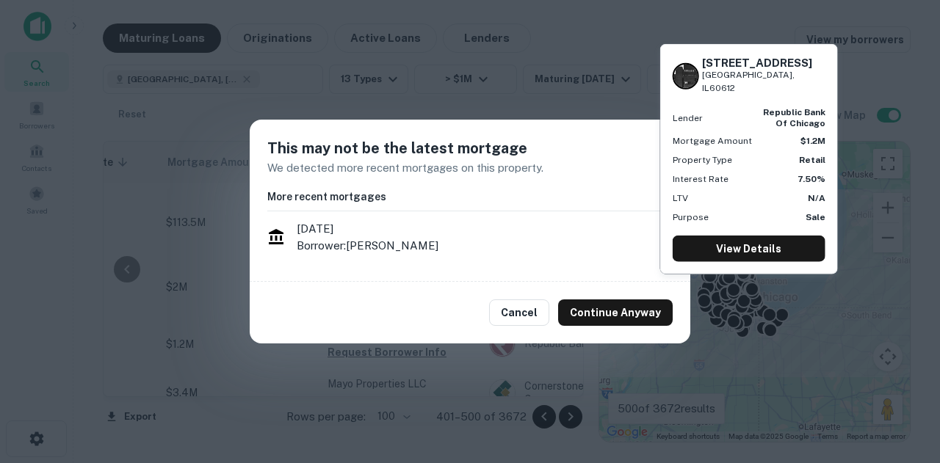
click at [618, 330] on div "Cancel Continue Anyway" at bounding box center [470, 313] width 440 height 62
click at [625, 311] on button "Continue Anyway" at bounding box center [615, 313] width 115 height 26
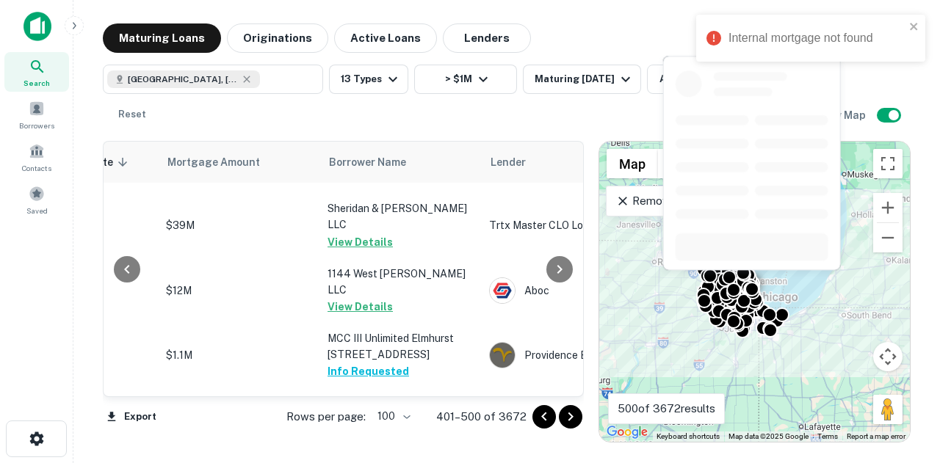
scroll to position [4331, 318]
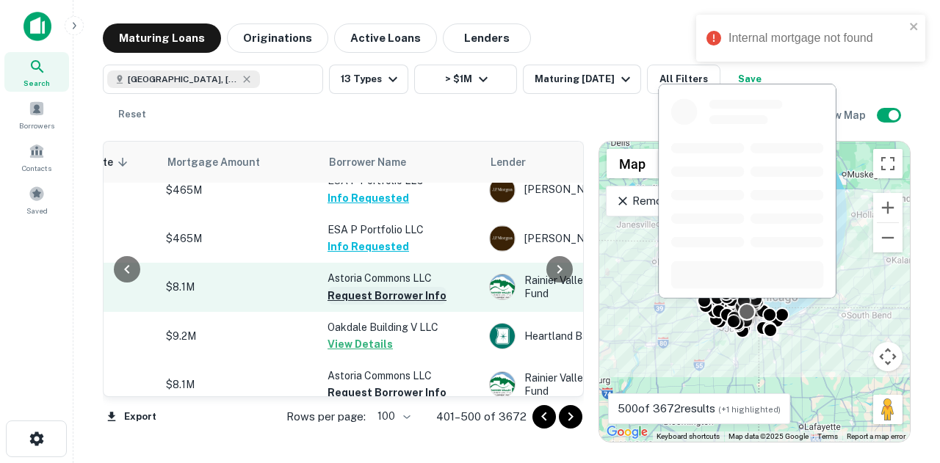
click at [405, 287] on button "Request Borrower Info" at bounding box center [386, 296] width 119 height 18
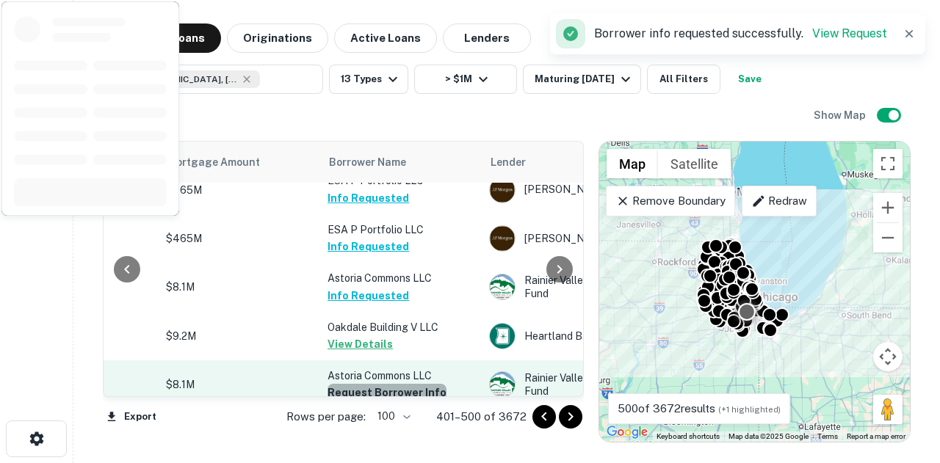
click at [393, 384] on button "Request Borrower Info" at bounding box center [386, 393] width 119 height 18
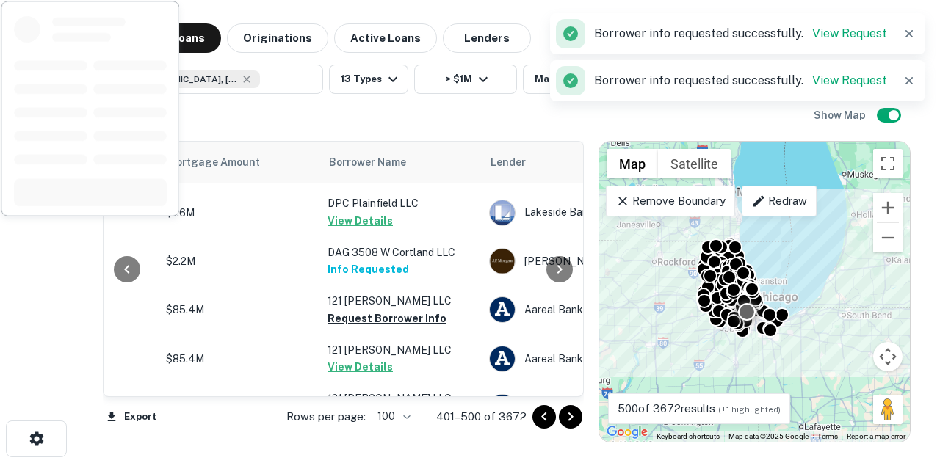
scroll to position [4698, 318]
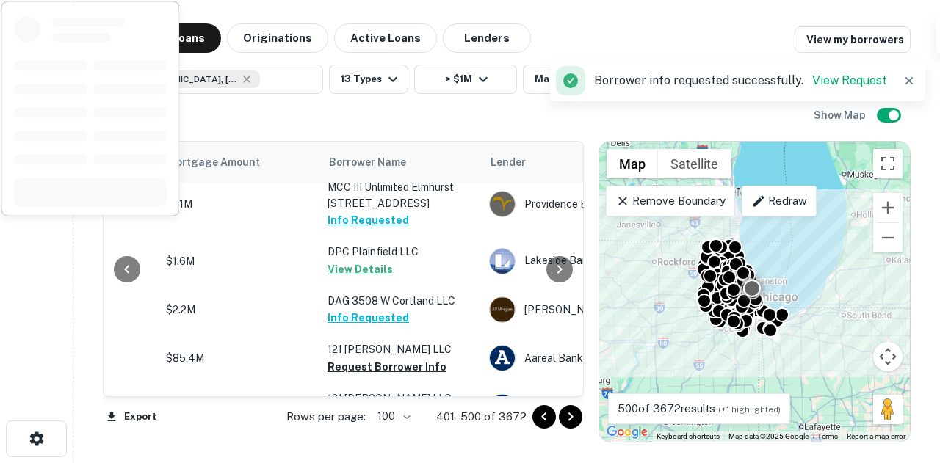
click at [396, 358] on button "Request Borrower Info" at bounding box center [386, 367] width 119 height 18
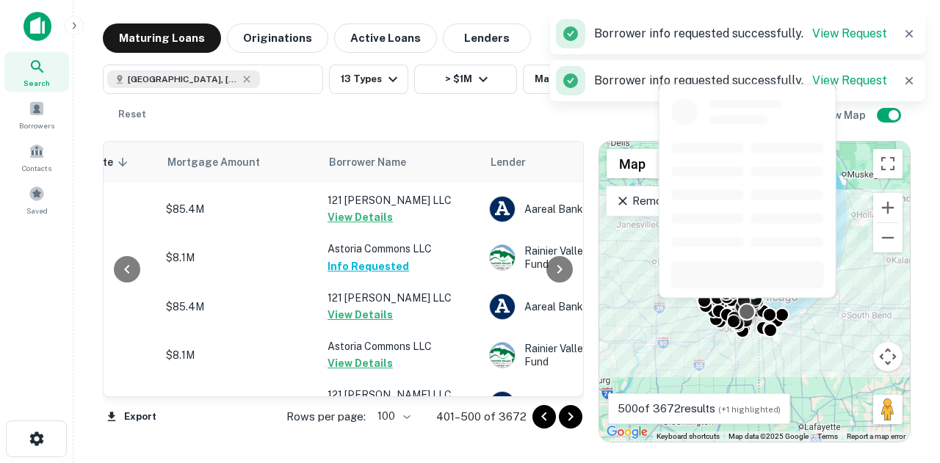
scroll to position [4971, 318]
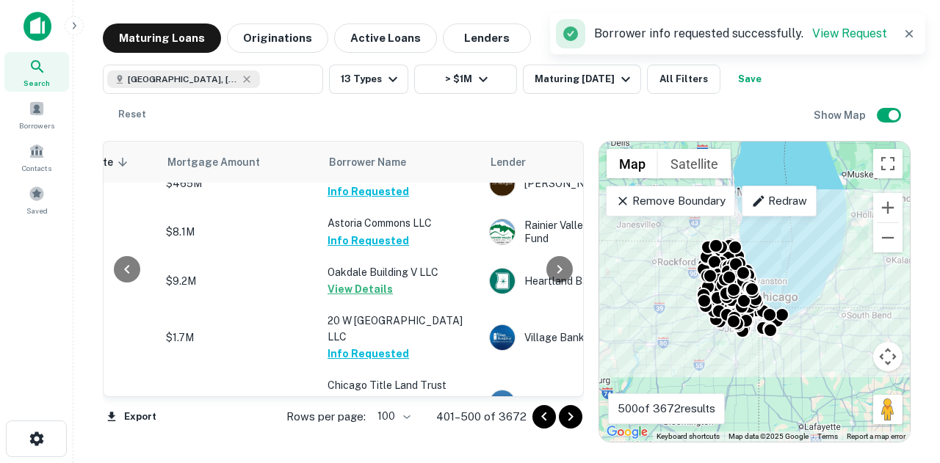
click at [559, 415] on button "Go to next page" at bounding box center [570, 416] width 23 height 23
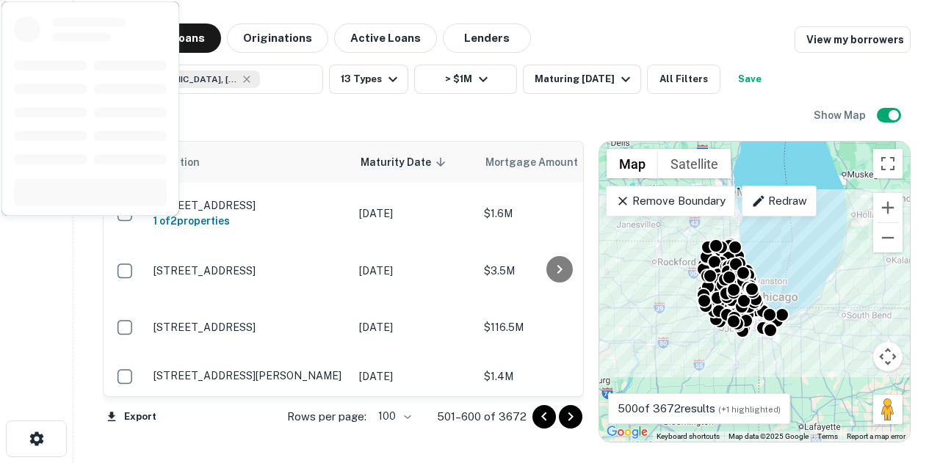
scroll to position [2479, 0]
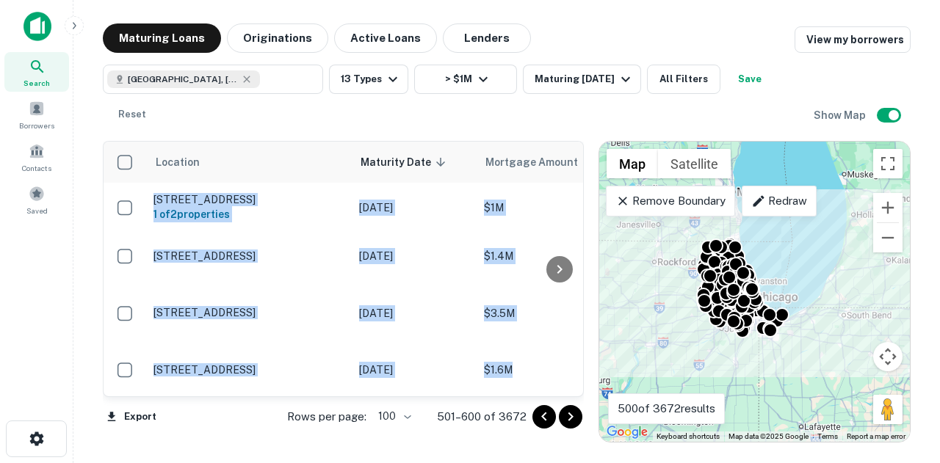
click at [574, 264] on div "Location Maturity Date sorted descending Mortgage Amount Borrower Name Lender P…" at bounding box center [343, 269] width 481 height 256
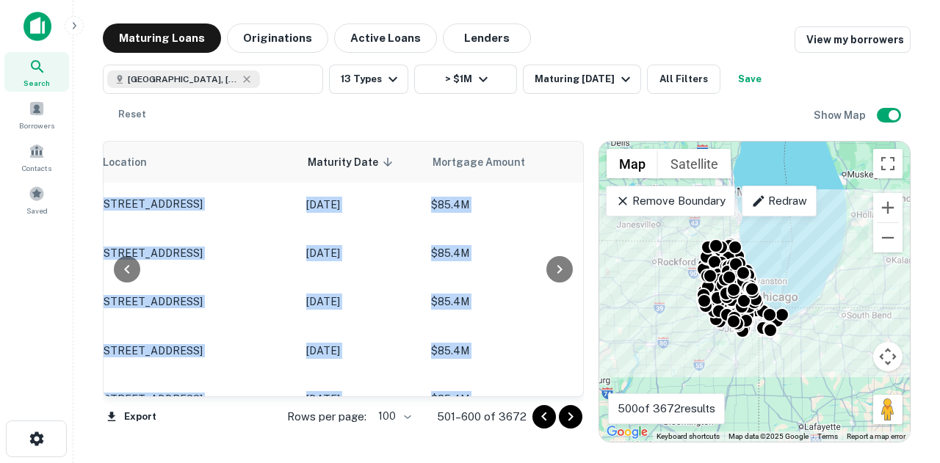
scroll to position [0, 53]
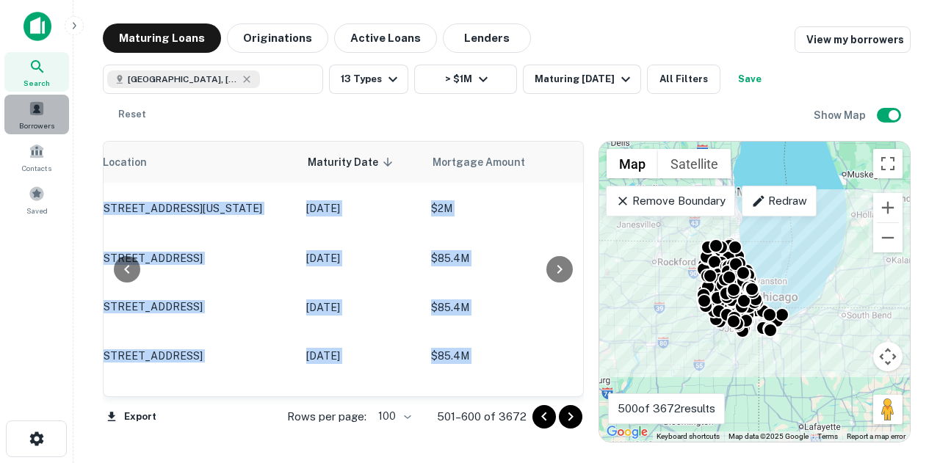
click at [21, 123] on span "Borrowers" at bounding box center [36, 126] width 35 height 12
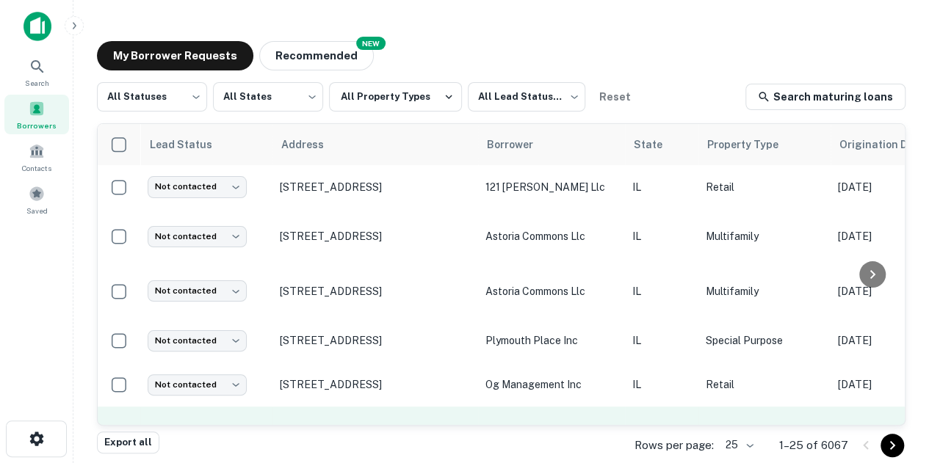
scroll to position [294, 0]
